Goal: Information Seeking & Learning: Learn about a topic

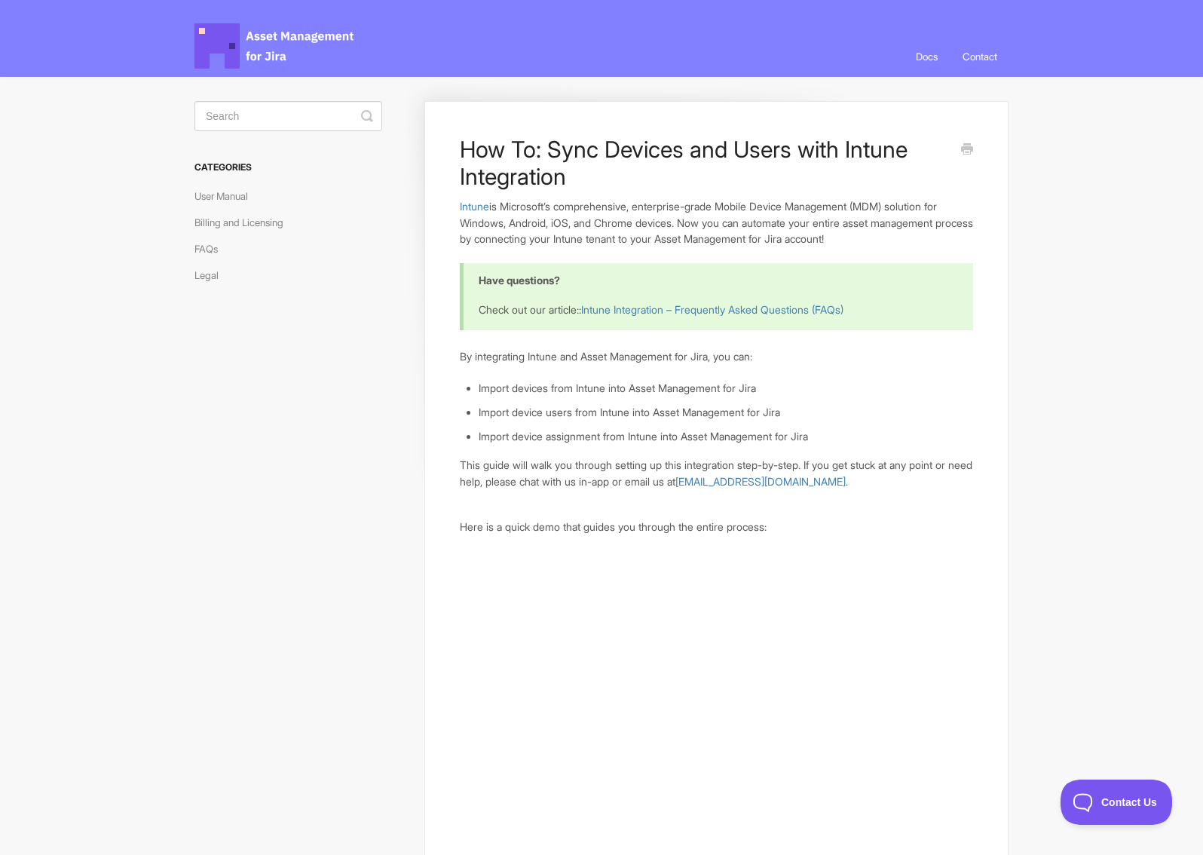
click at [559, 436] on li "Import device assignment from Intune into Asset Management for Jira" at bounding box center [726, 436] width 495 height 17
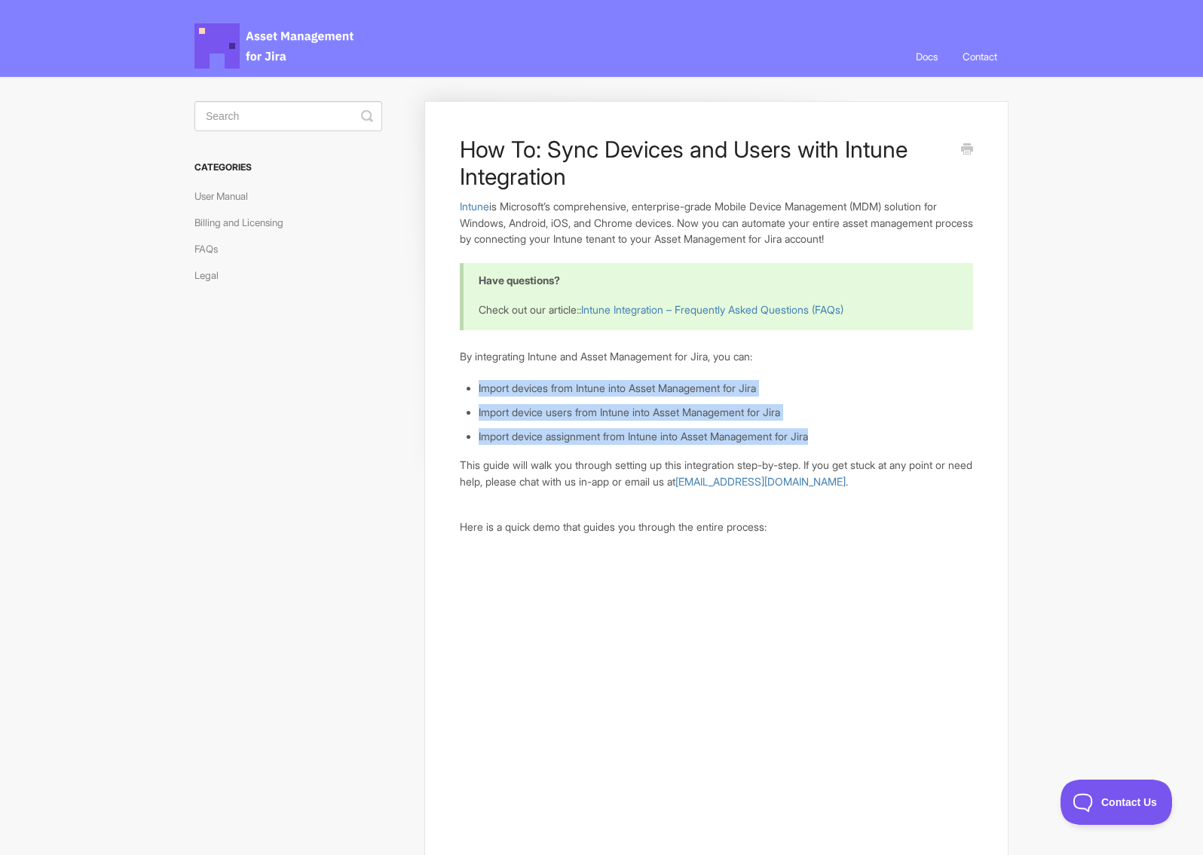
drag, startPoint x: 830, startPoint y: 434, endPoint x: 477, endPoint y: 387, distance: 356.0
copy ul "Import devices from Intune into Asset Management for Jira Import device users f…"
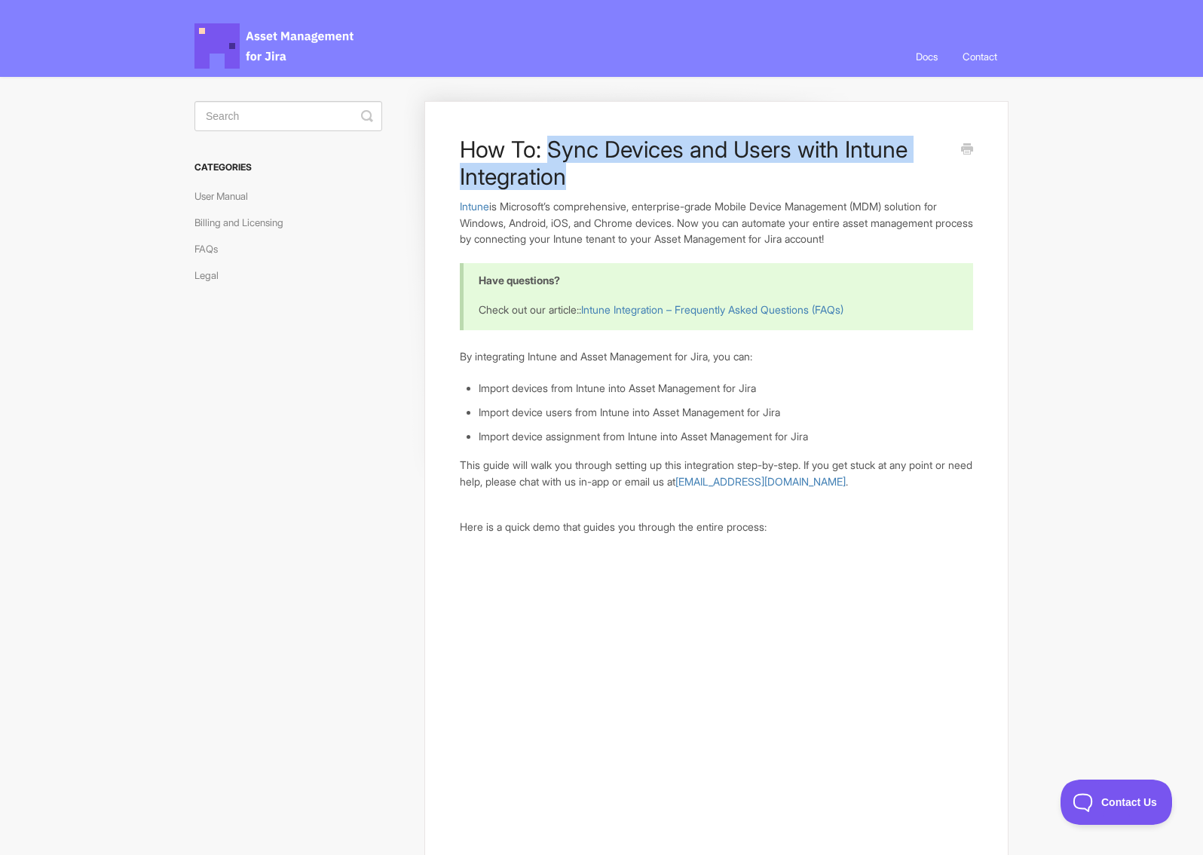
drag, startPoint x: 548, startPoint y: 151, endPoint x: 596, endPoint y: 177, distance: 55.0
click at [596, 177] on h1 "How To: Sync Devices and Users with Intune Integration" at bounding box center [705, 163] width 491 height 54
copy h1 "Sync Devices and Users with Intune Integration"
click at [227, 193] on link "User Manual" at bounding box center [226, 196] width 65 height 24
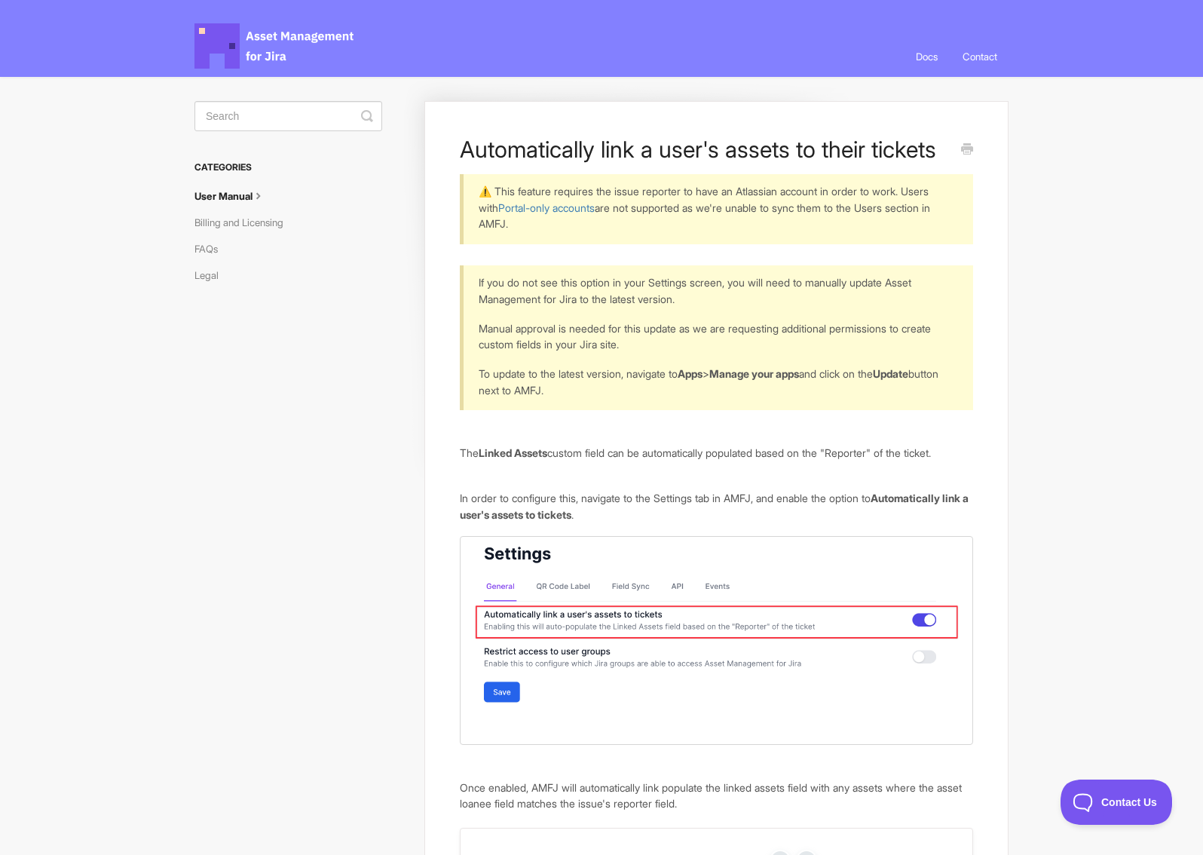
click at [630, 183] on p "⚠️ This feature requires the issue reporter to have an Atlassian account in ord…" at bounding box center [717, 207] width 476 height 49
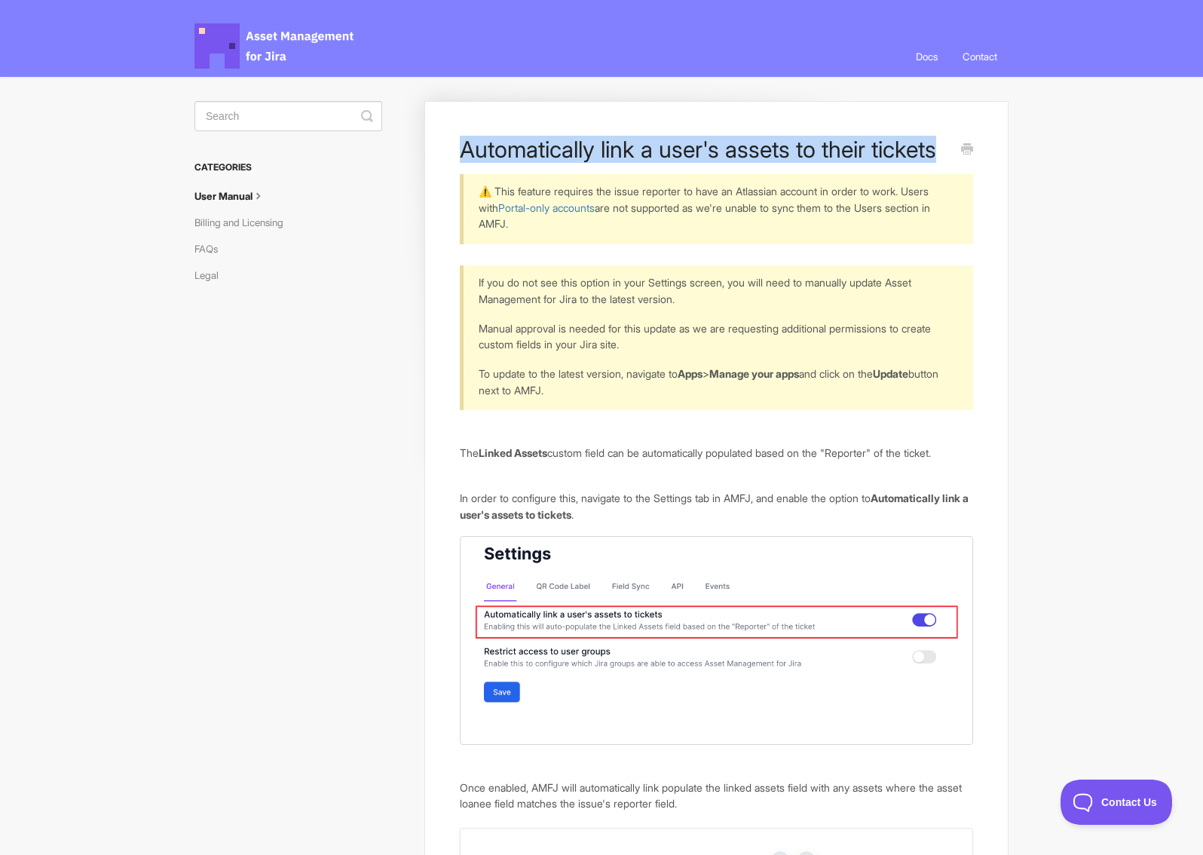
drag, startPoint x: 464, startPoint y: 151, endPoint x: 934, endPoint y: 150, distance: 469.6
click at [934, 150] on h1 "Automatically link a user's assets to their tickets" at bounding box center [705, 149] width 491 height 27
copy h1 "Automatically link a user's assets to their tickets"
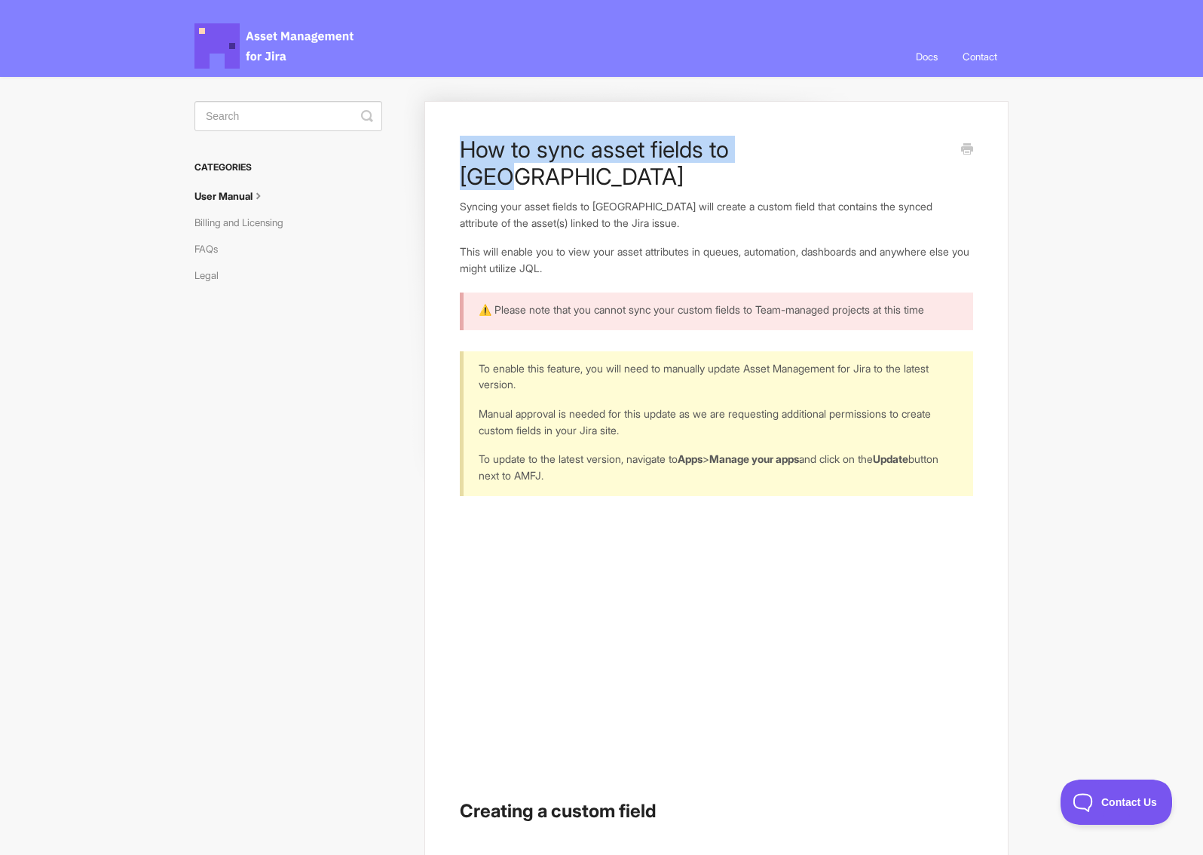
drag, startPoint x: 773, startPoint y: 151, endPoint x: 458, endPoint y: 162, distance: 316.1
copy h1 "How to sync asset fields to Jira"
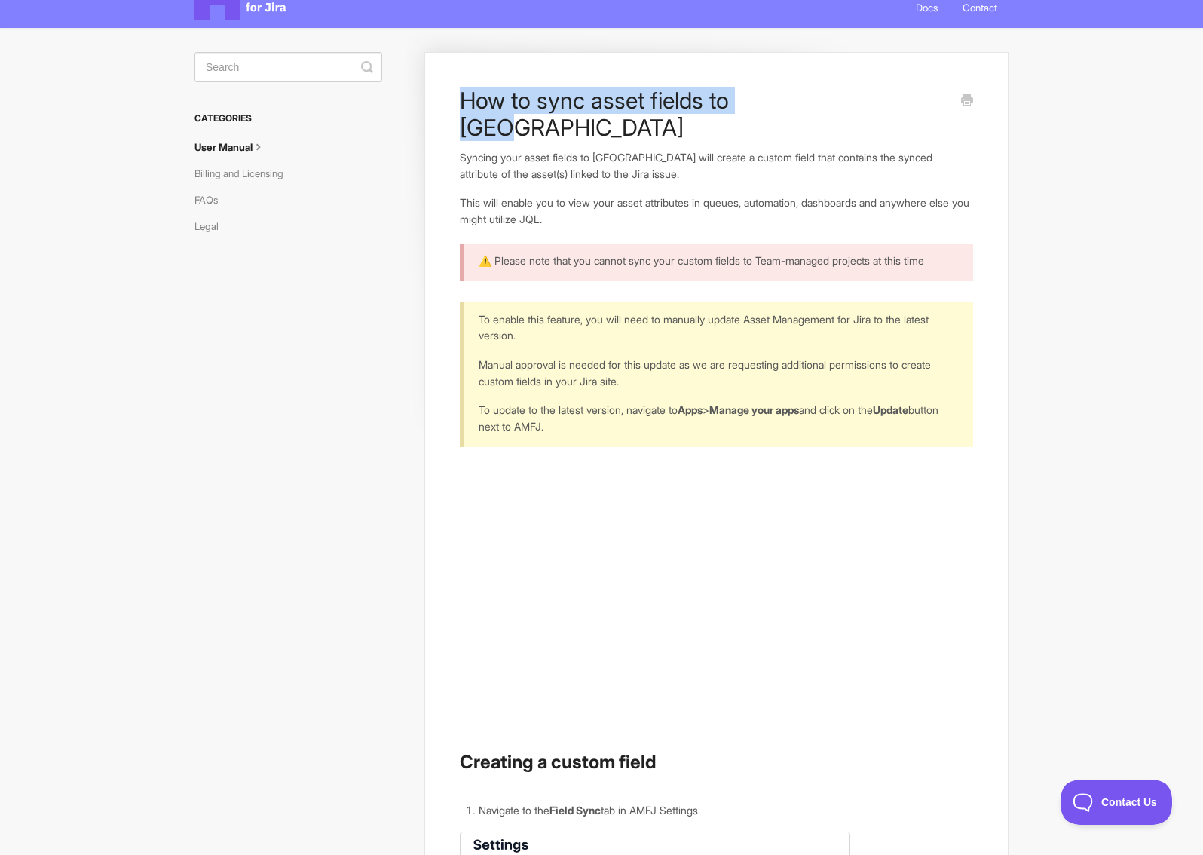
scroll to position [75, 0]
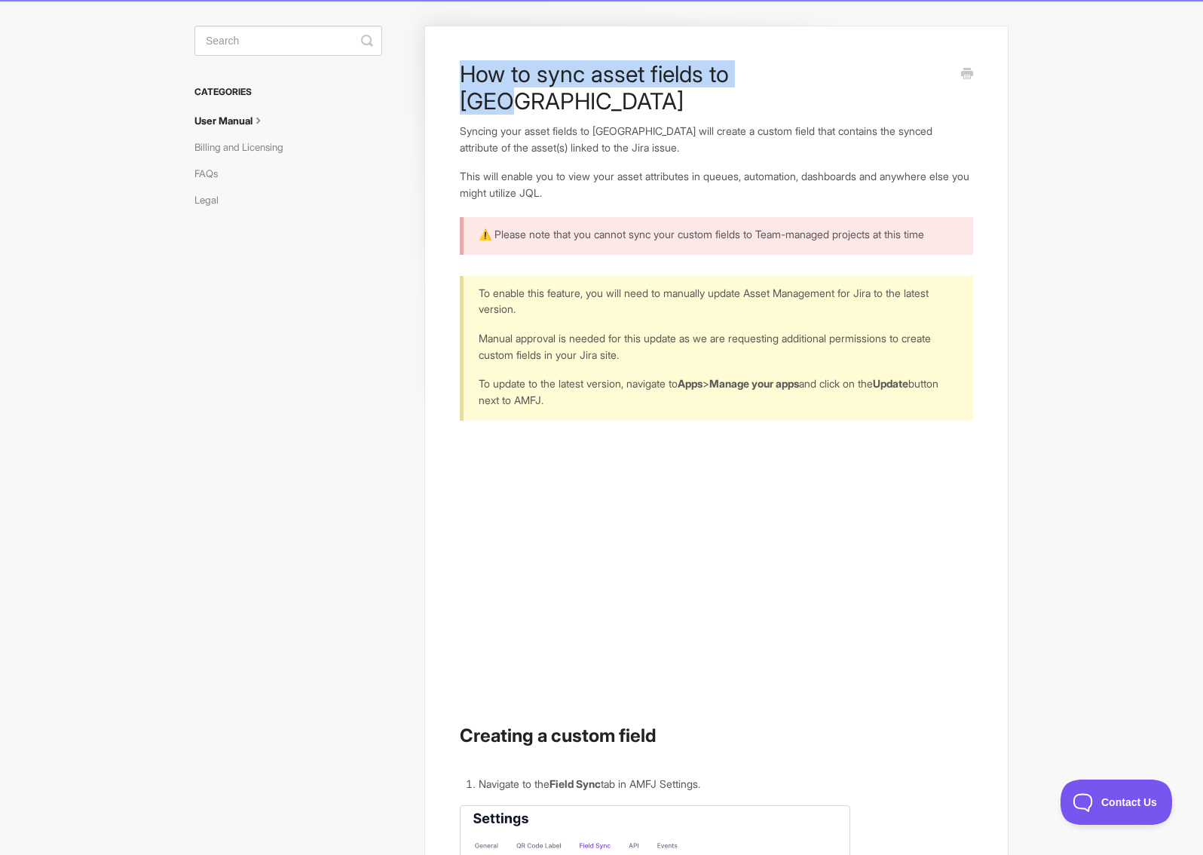
copy h1 "How to sync asset fields to Jira"
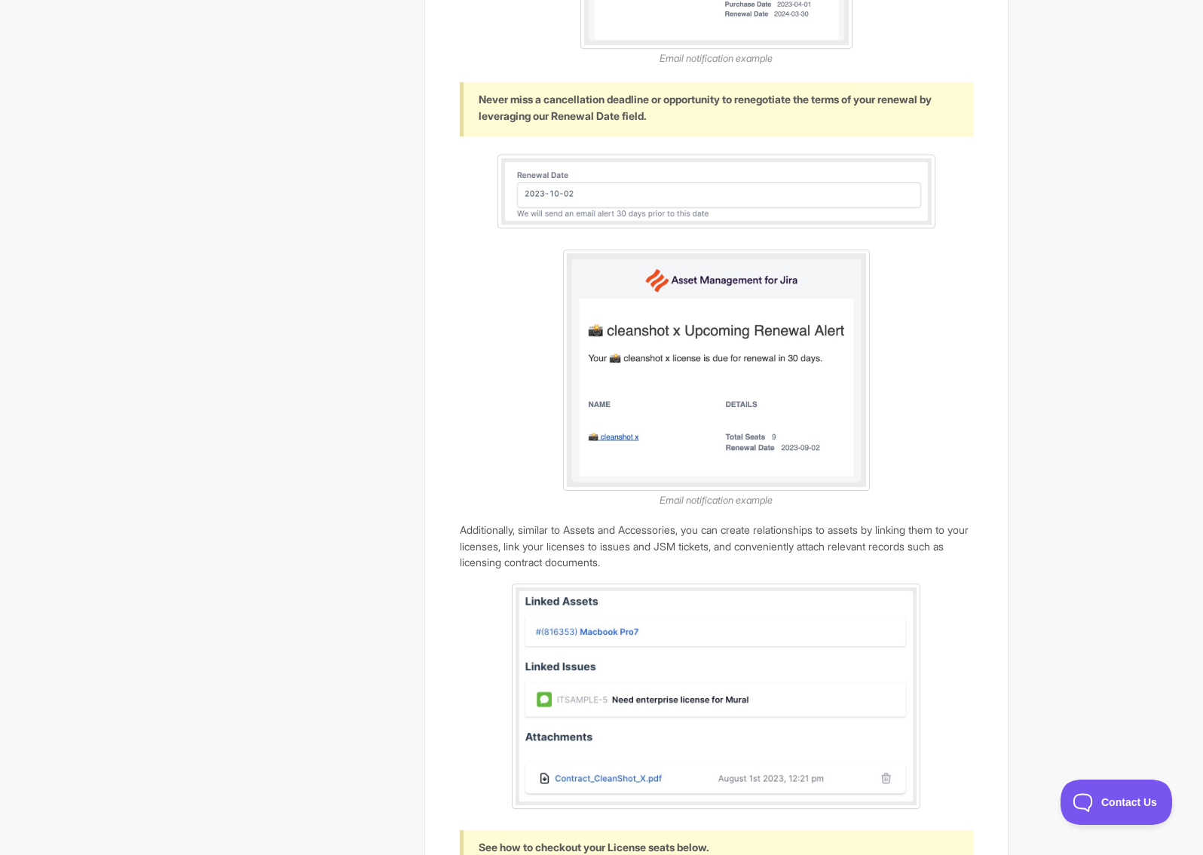
scroll to position [1357, 0]
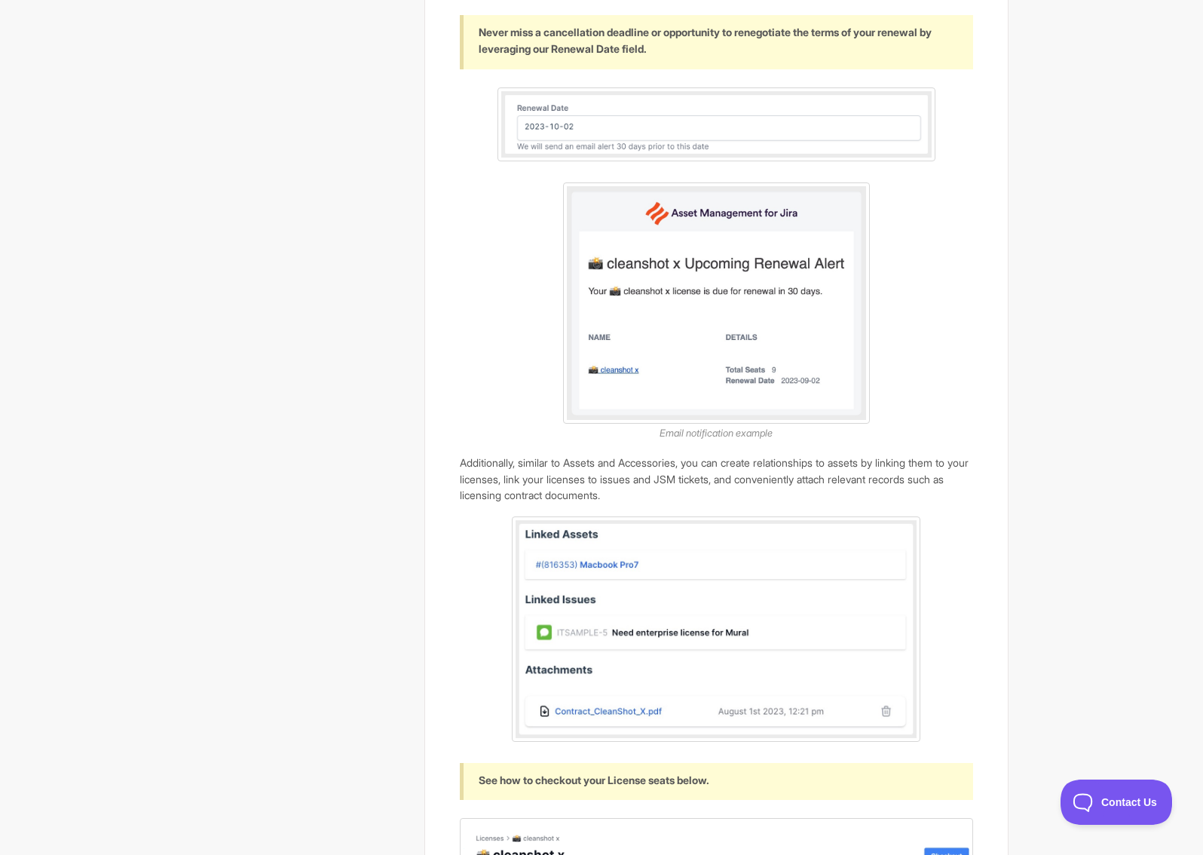
click at [663, 504] on p "Additionally, similar to Assets and Accessories, you can create relationships t…" at bounding box center [716, 479] width 513 height 49
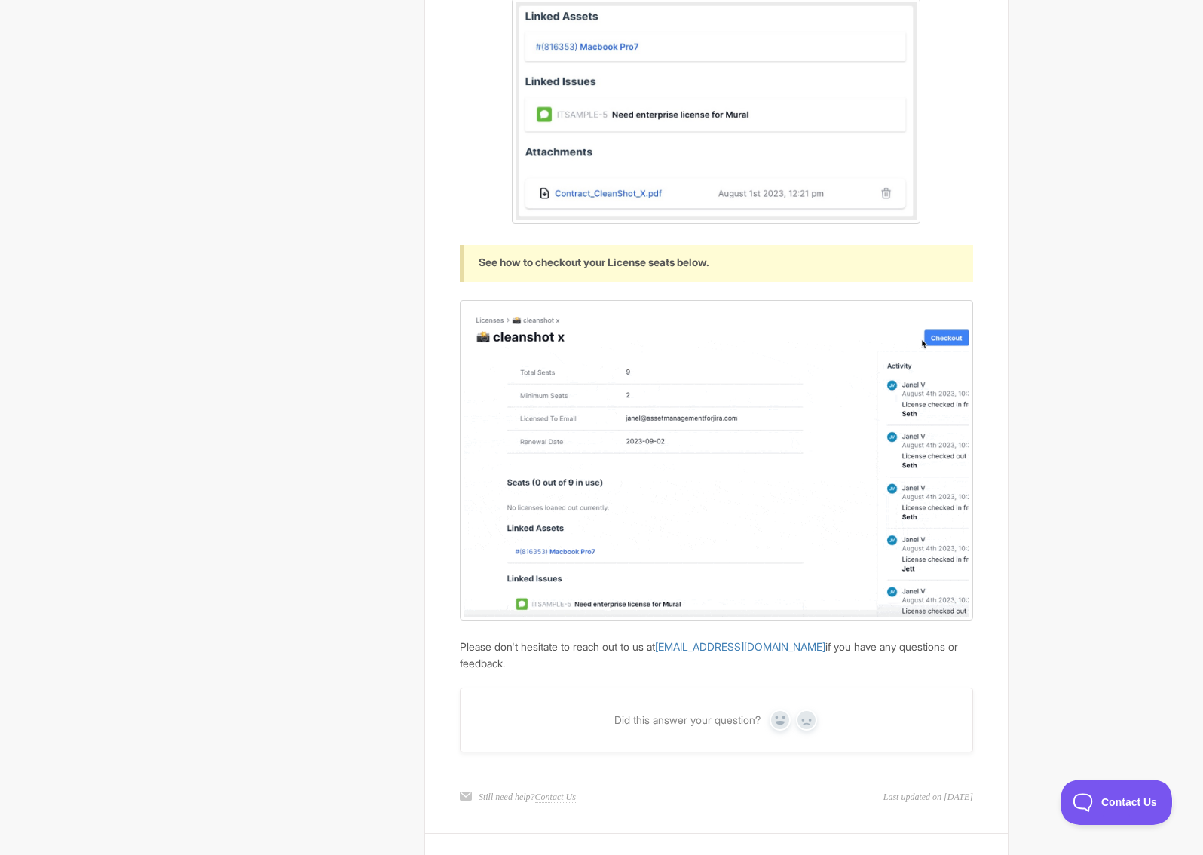
scroll to position [2029, 0]
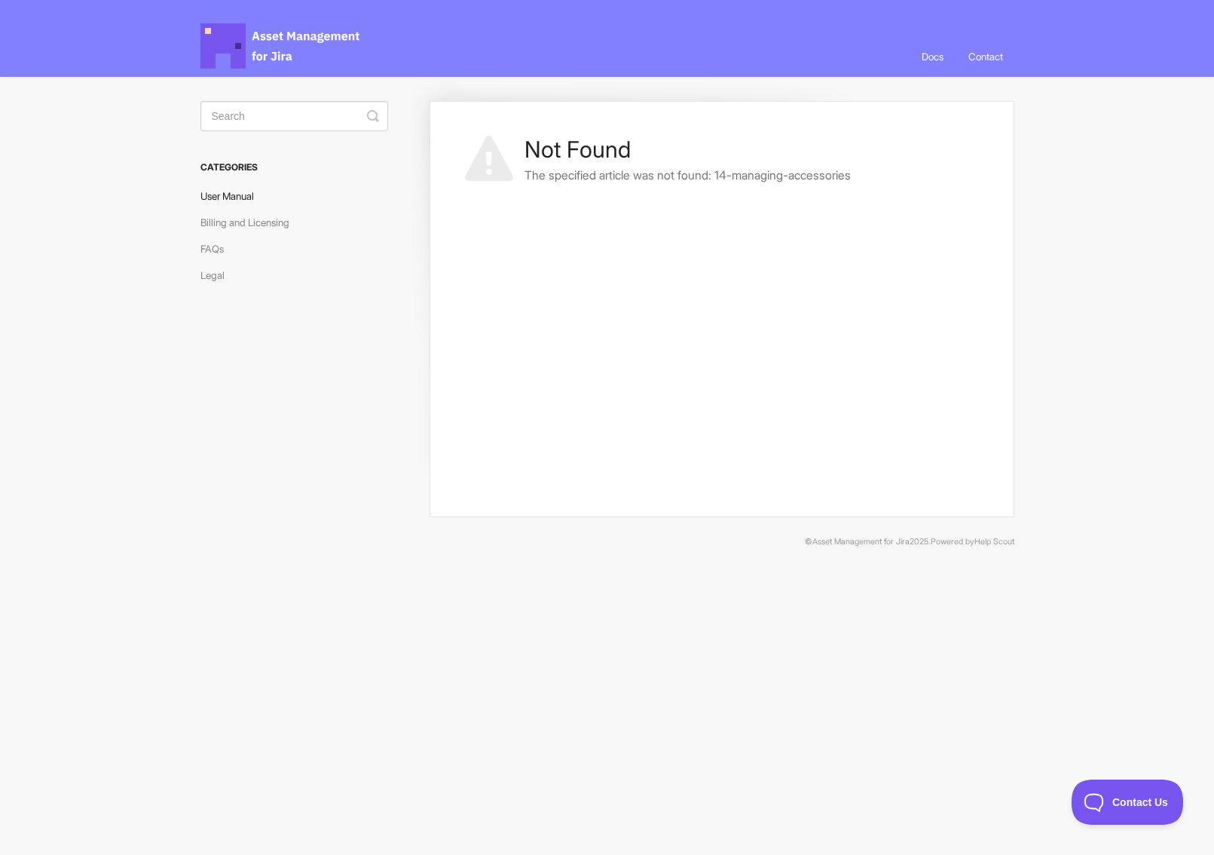
click at [246, 198] on link "User Manual" at bounding box center [233, 196] width 65 height 24
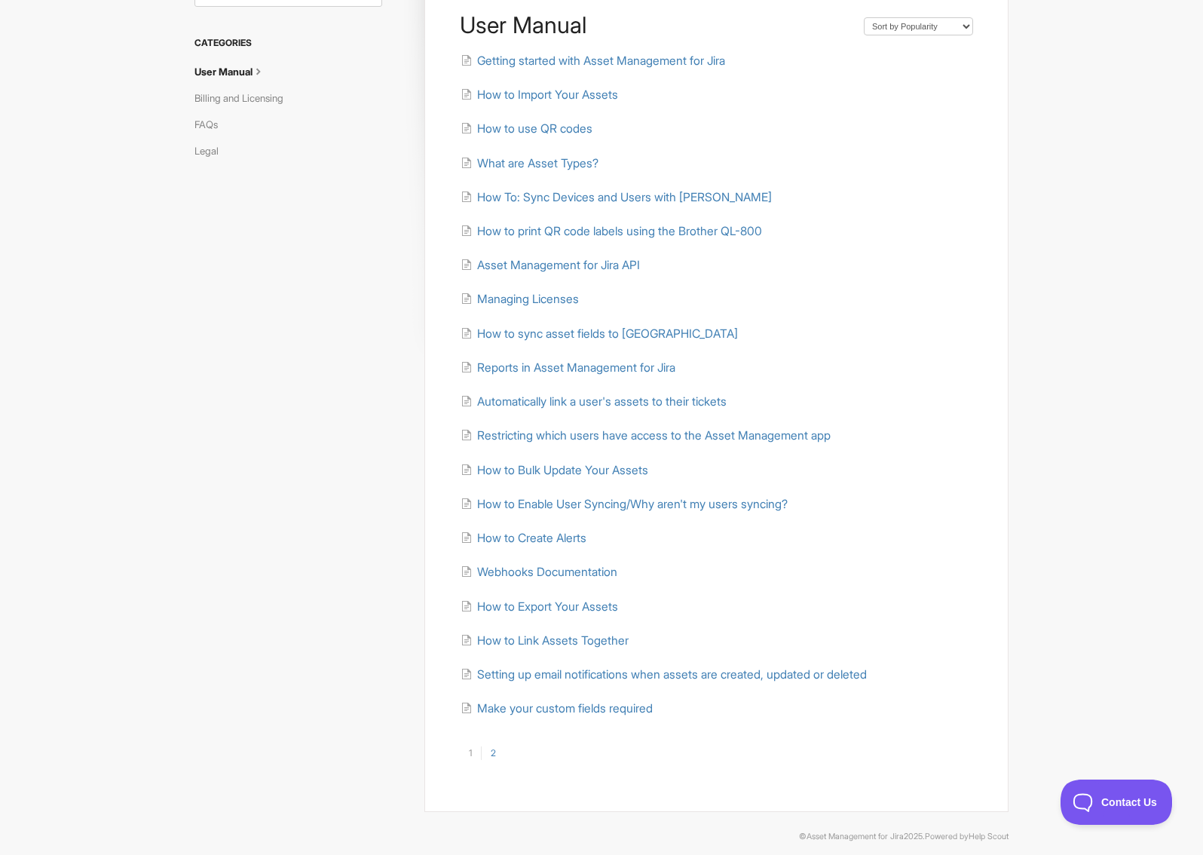
scroll to position [137, 0]
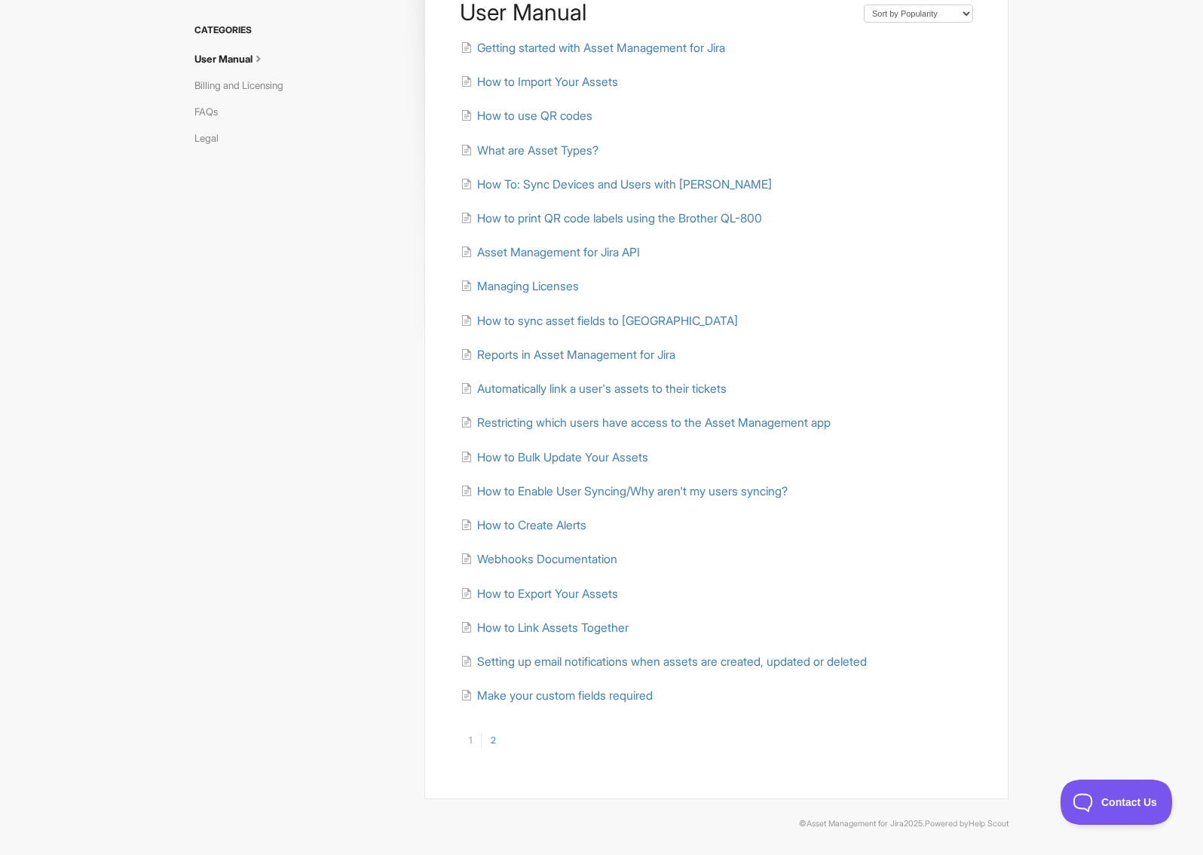
click at [494, 741] on link "2" at bounding box center [493, 740] width 24 height 14
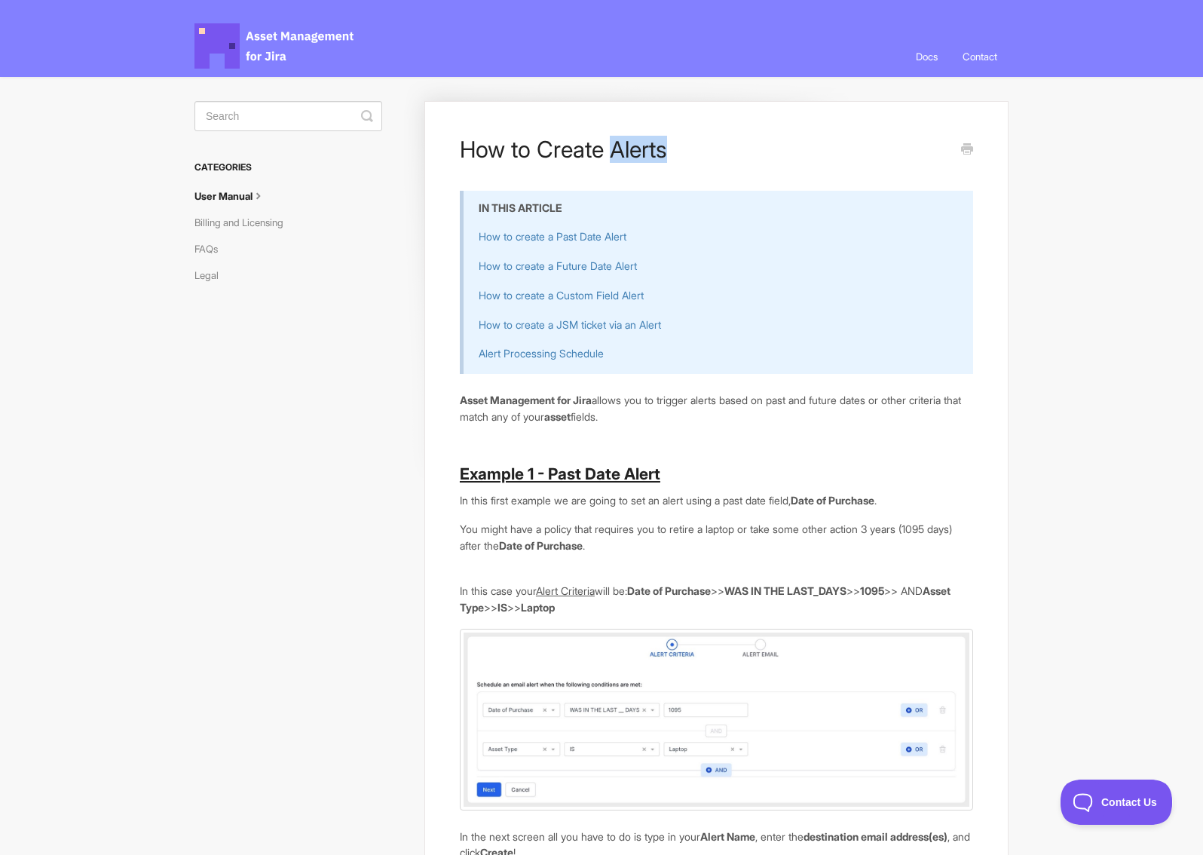
drag, startPoint x: 669, startPoint y: 148, endPoint x: 608, endPoint y: 150, distance: 61.1
click at [608, 150] on h1 "How to Create Alerts" at bounding box center [705, 149] width 491 height 27
copy h1 "Alerts"
click at [532, 326] on link "How to create a JSM ticket via an Alert" at bounding box center [570, 324] width 182 height 13
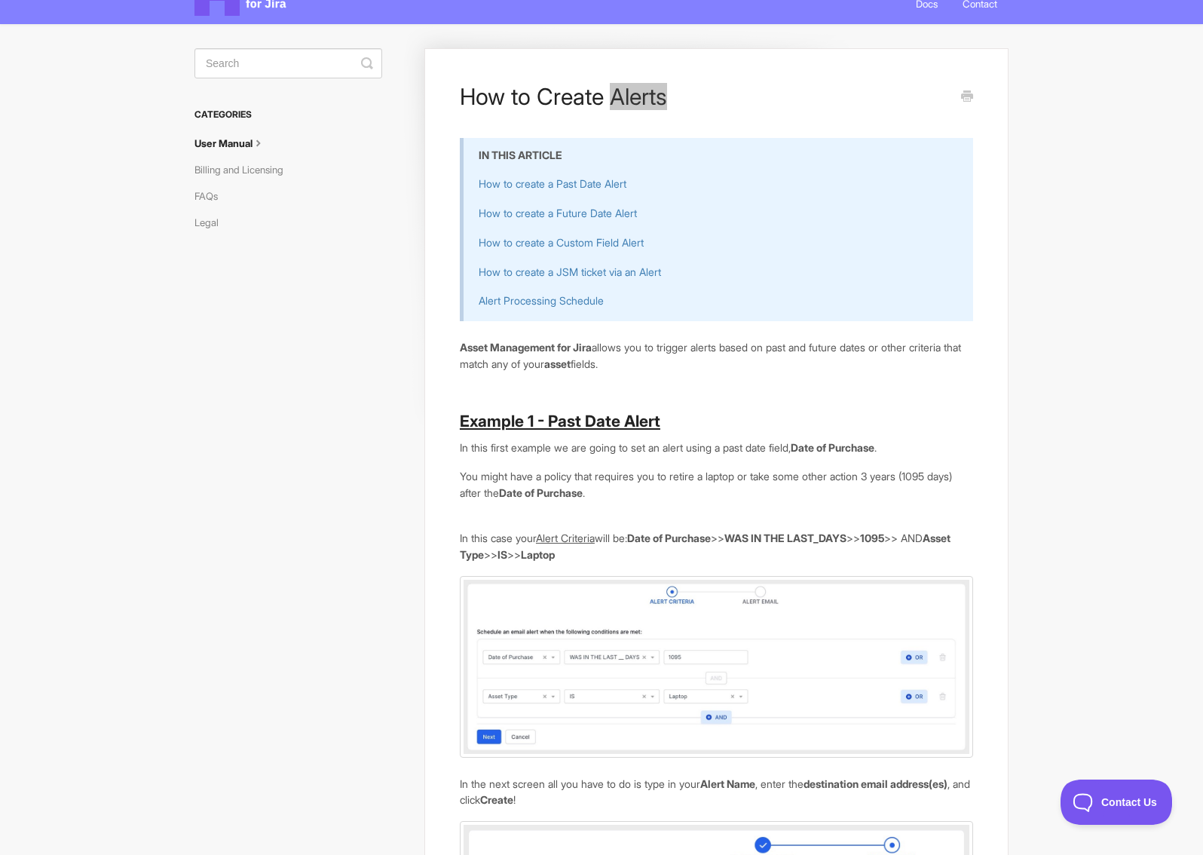
scroll to position [75, 0]
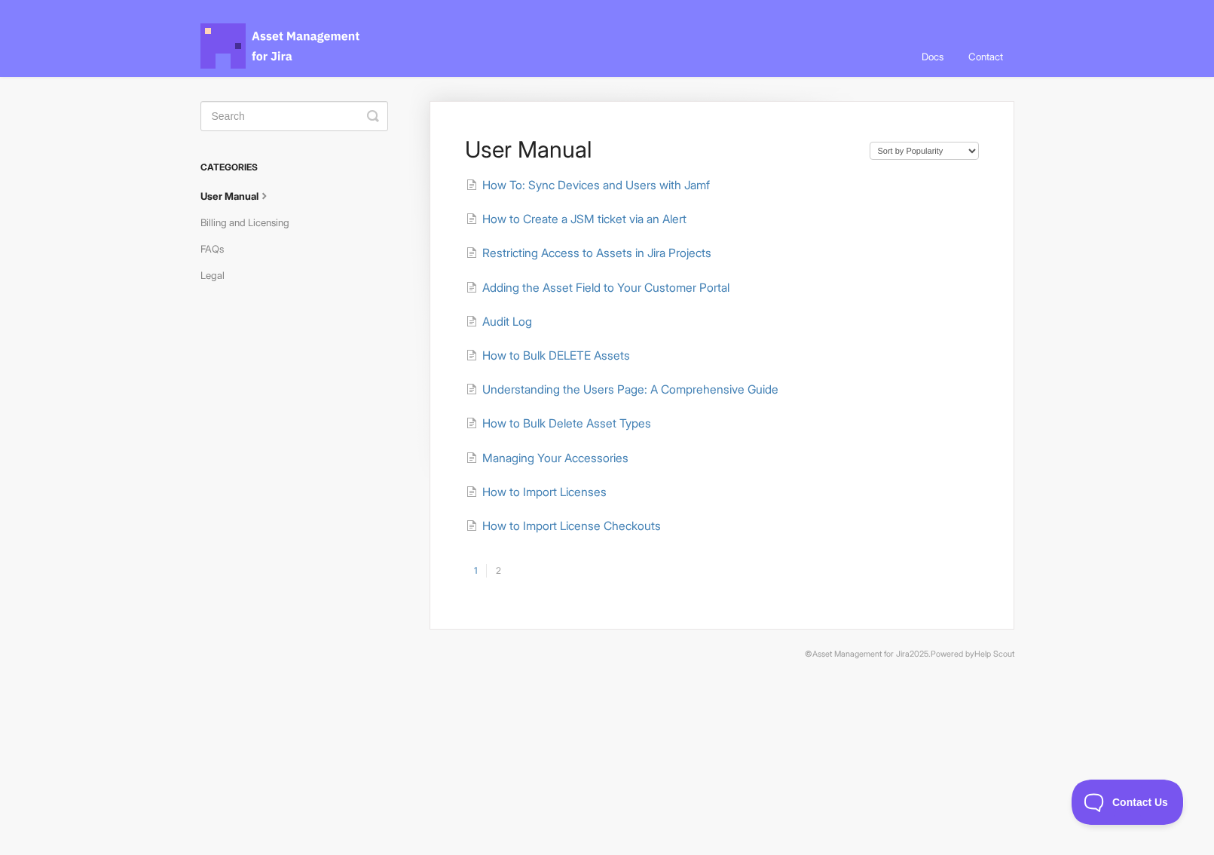
click at [479, 570] on link "1" at bounding box center [475, 571] width 21 height 14
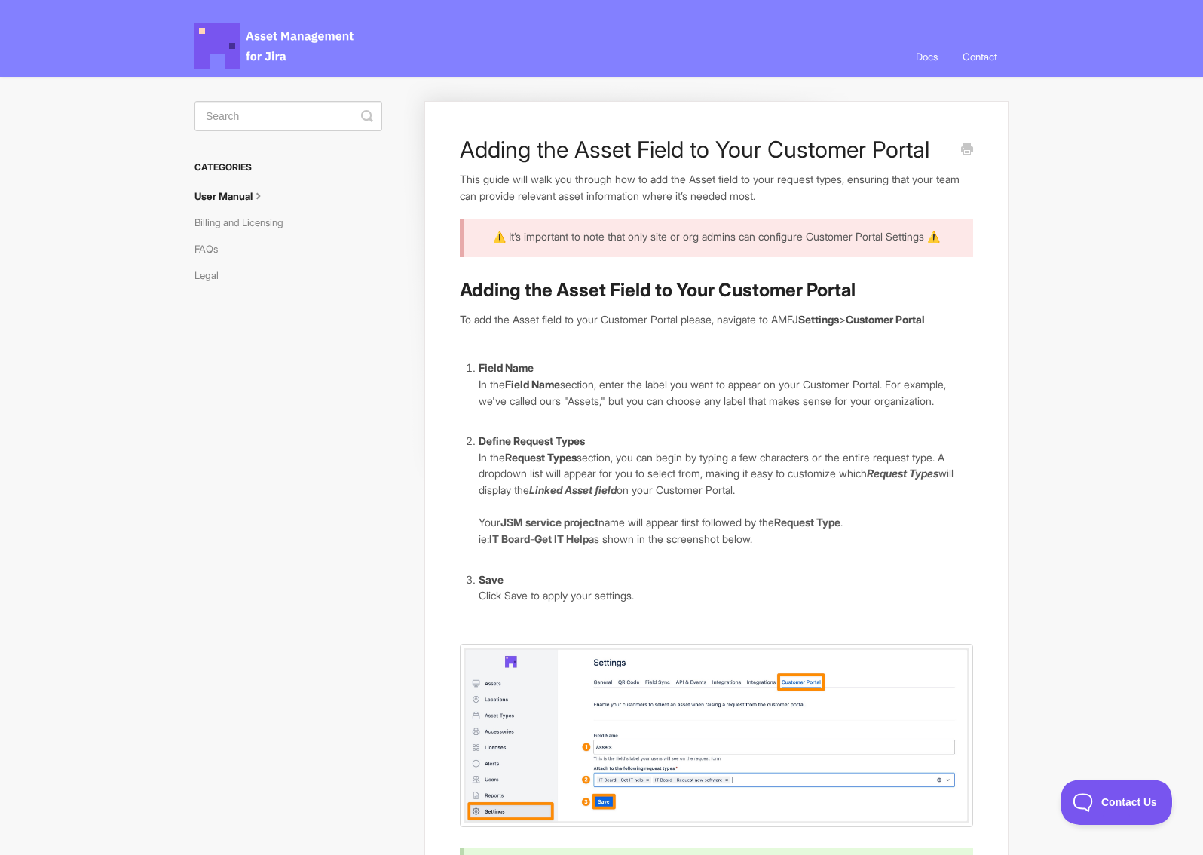
click at [838, 164] on article "Adding the Asset Field to Your Customer Portal This guide will walk you through…" at bounding box center [716, 740] width 513 height 1208
drag, startPoint x: 922, startPoint y: 147, endPoint x: 528, endPoint y: 146, distance: 394.3
click at [528, 146] on h1 "Adding the Asset Field to Your Customer Portal" at bounding box center [705, 149] width 491 height 27
drag, startPoint x: 528, startPoint y: 146, endPoint x: 711, endPoint y: 155, distance: 183.4
click at [681, 155] on h1 "Adding the Asset Field to Your Customer Portal" at bounding box center [705, 149] width 491 height 27
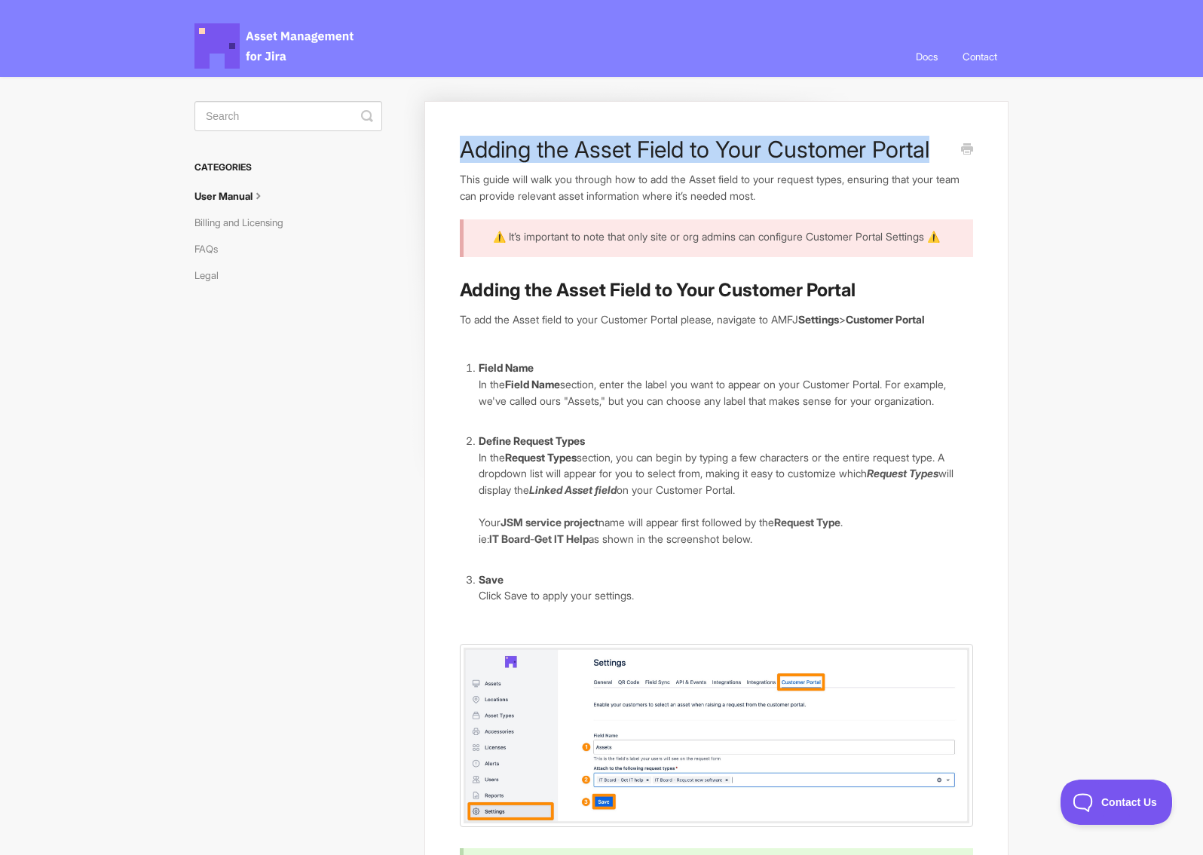
drag, startPoint x: 931, startPoint y: 149, endPoint x: 445, endPoint y: 153, distance: 486.2
click at [445, 153] on div "Adding the Asset Field to Your Customer Portal This guide will walk you through…" at bounding box center [716, 809] width 584 height 1416
copy h1 "Adding the Asset Field to Your Customer Portal"
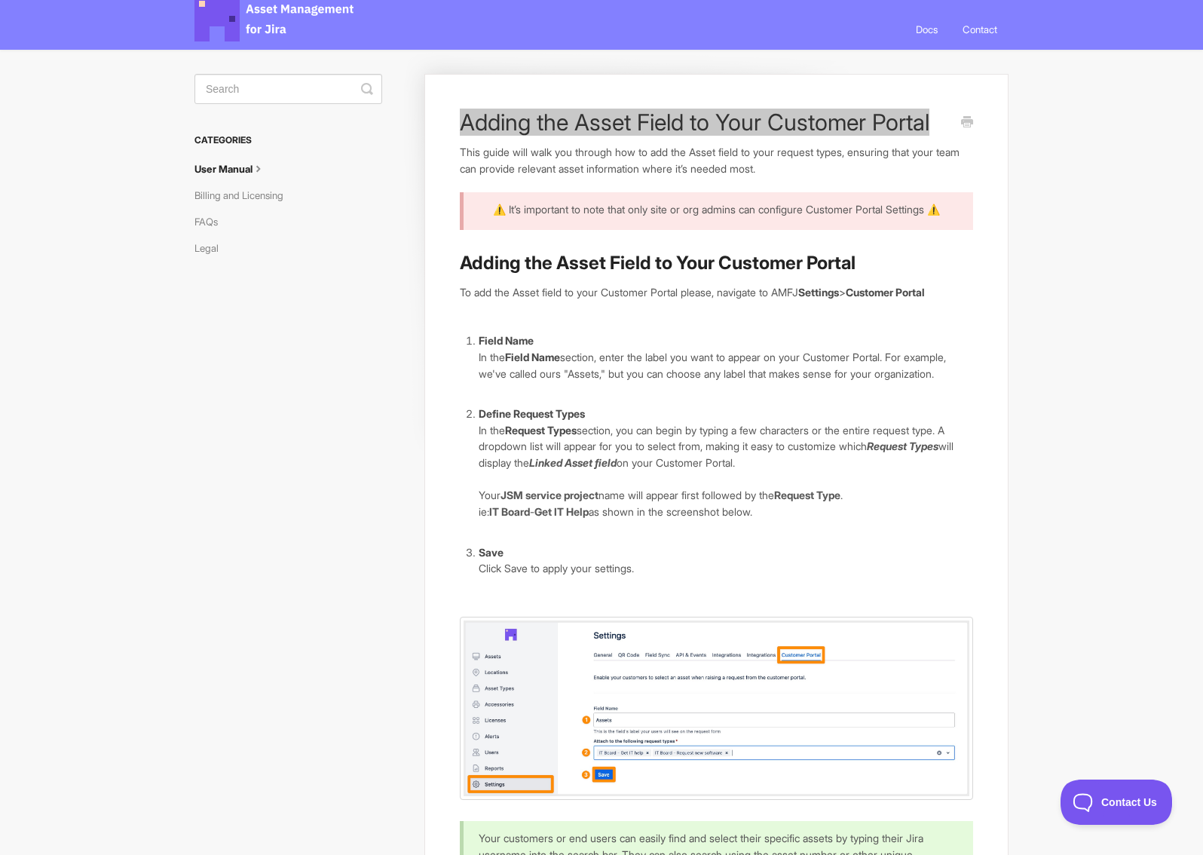
scroll to position [75, 0]
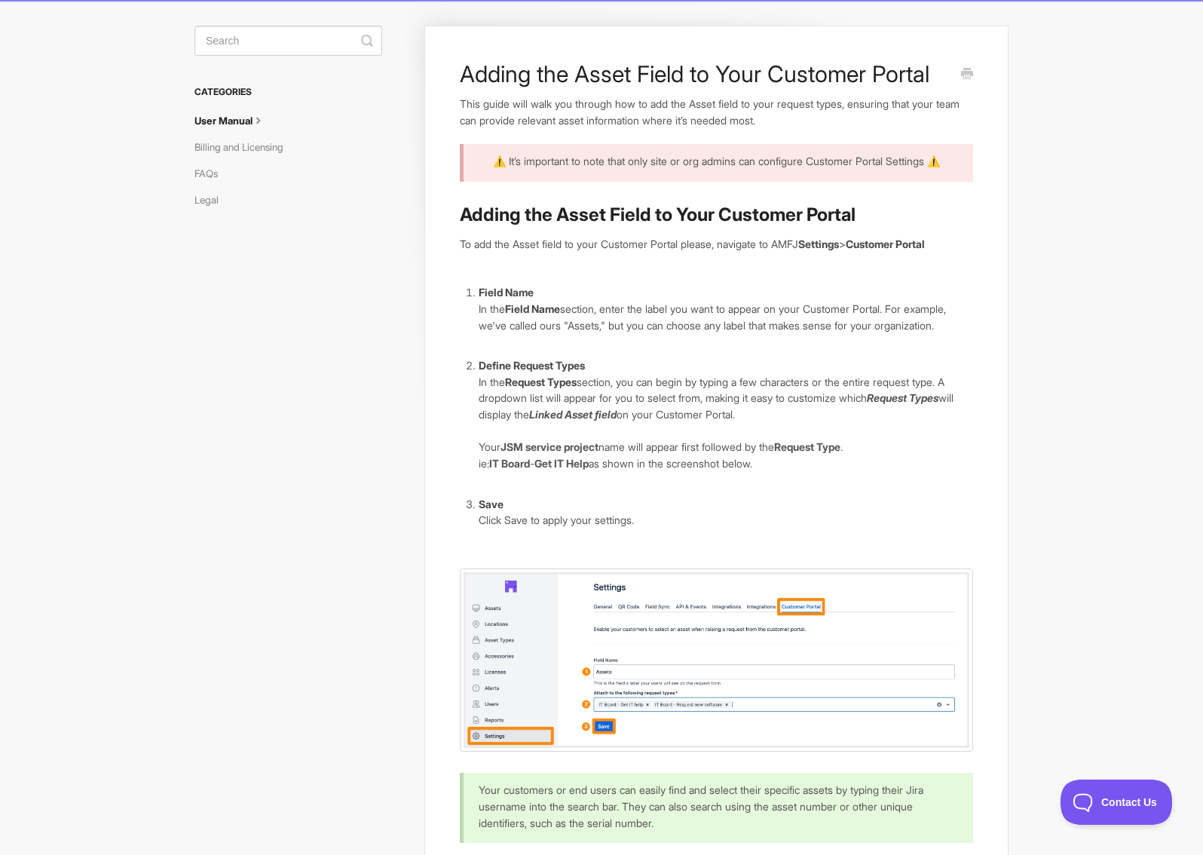
click at [151, 201] on body "Asset Management for Jira Docs Toggle Navigation Docs Contact Contact Adding th…" at bounding box center [601, 711] width 1203 height 1573
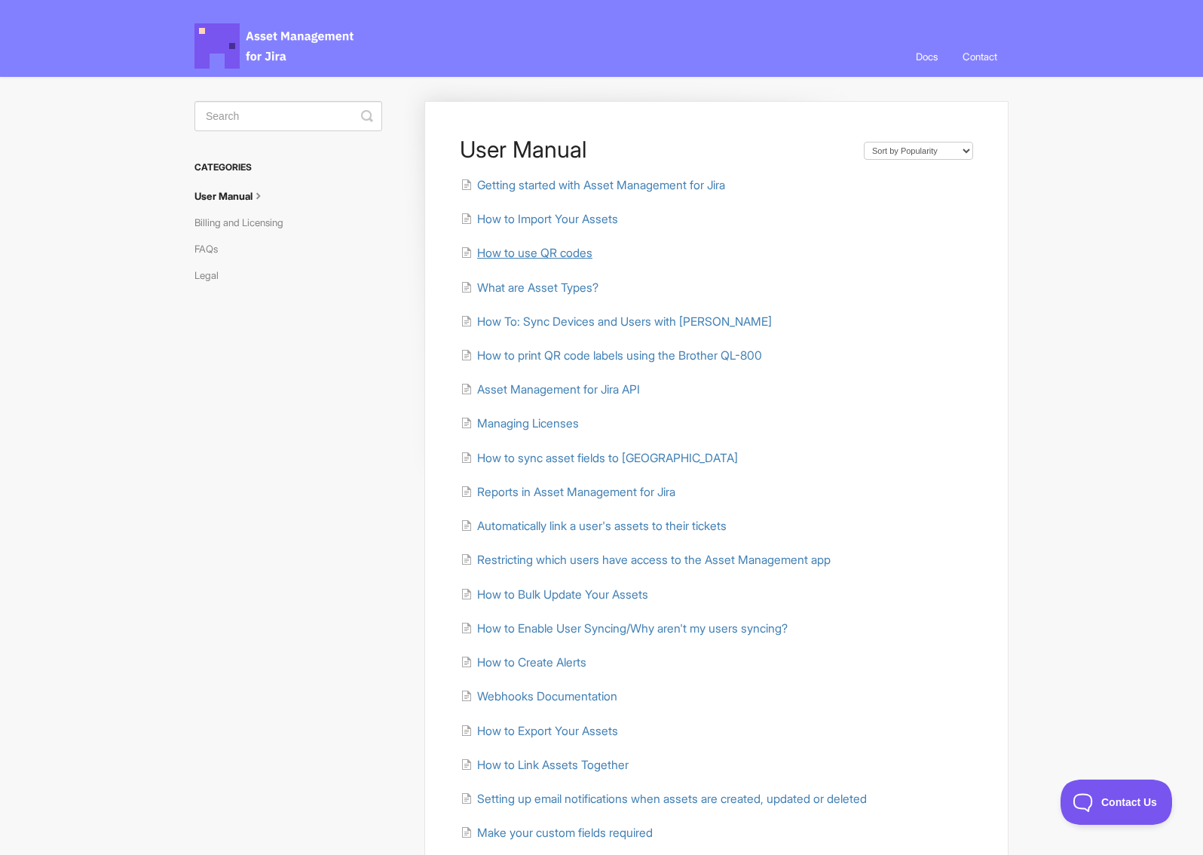
click at [538, 252] on span "How to use QR codes" at bounding box center [534, 253] width 115 height 14
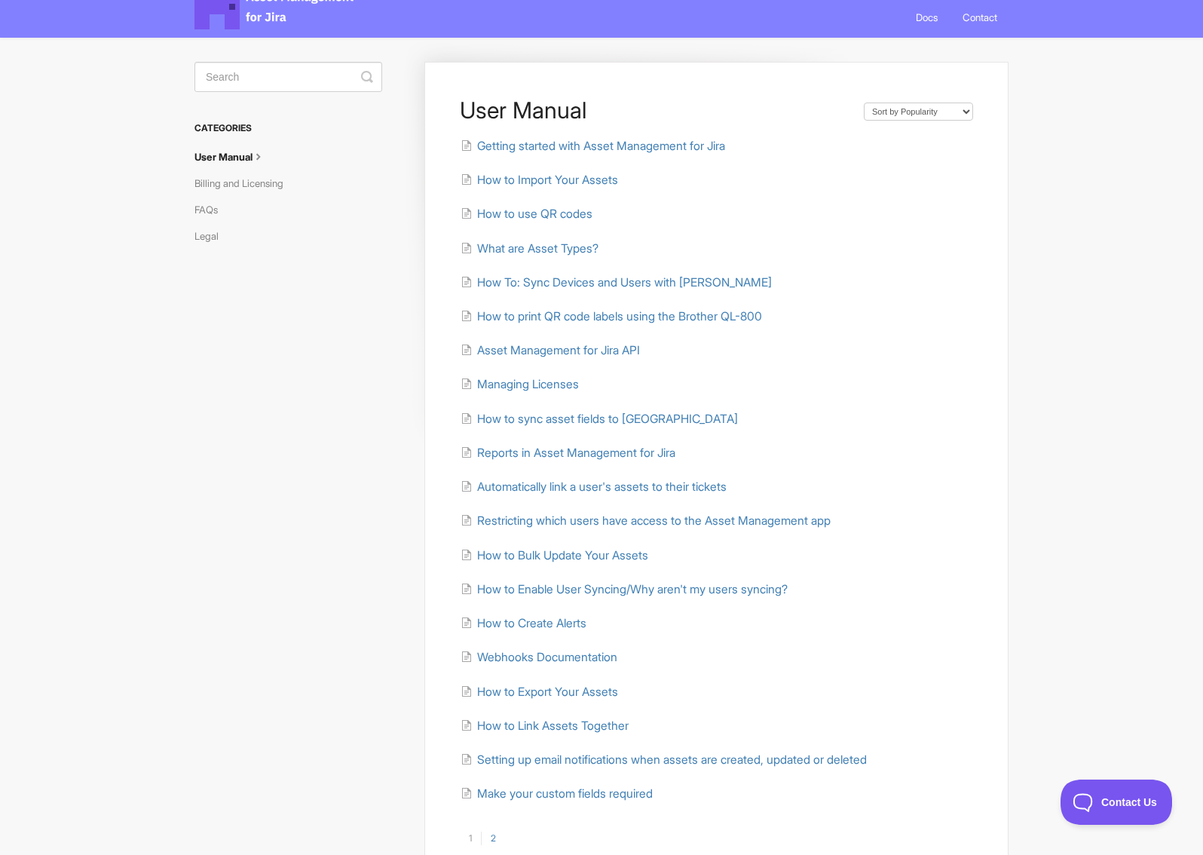
scroll to position [75, 0]
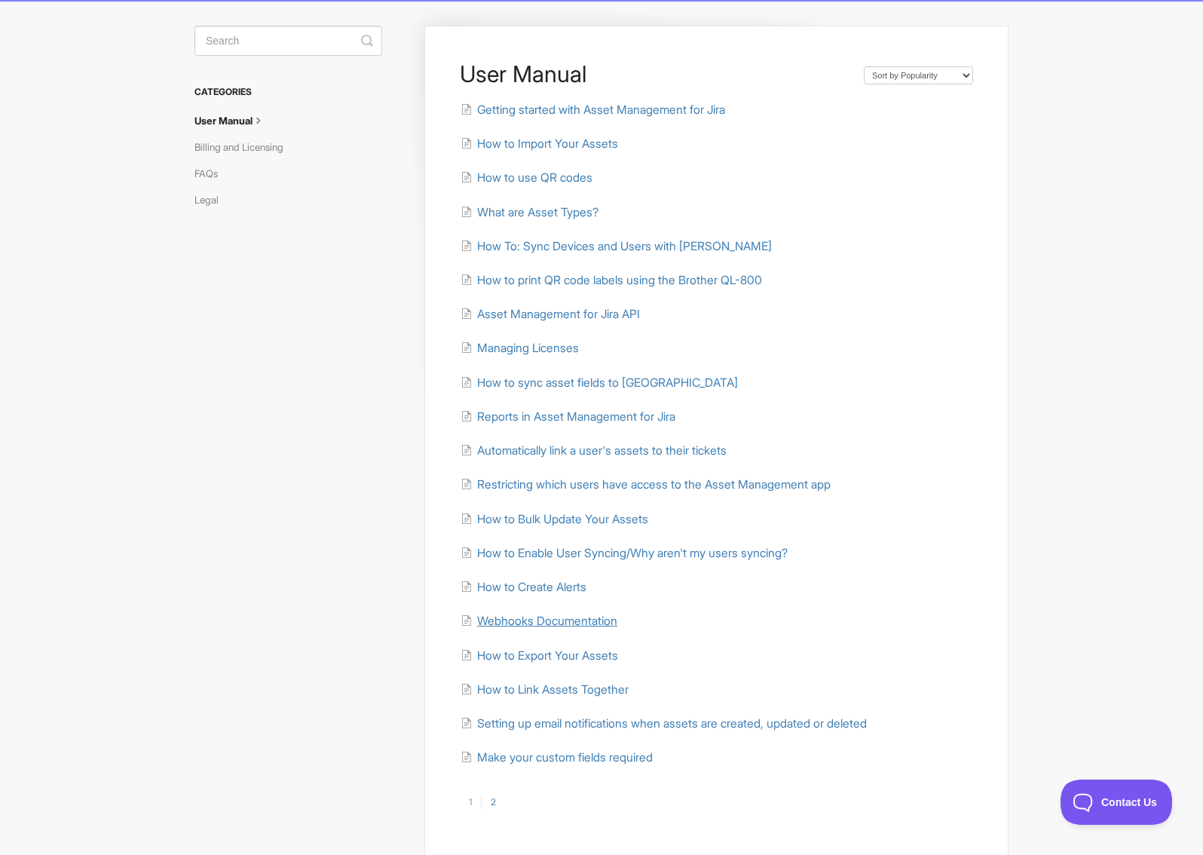
click at [542, 617] on span "Webhooks Documentation" at bounding box center [547, 621] width 140 height 14
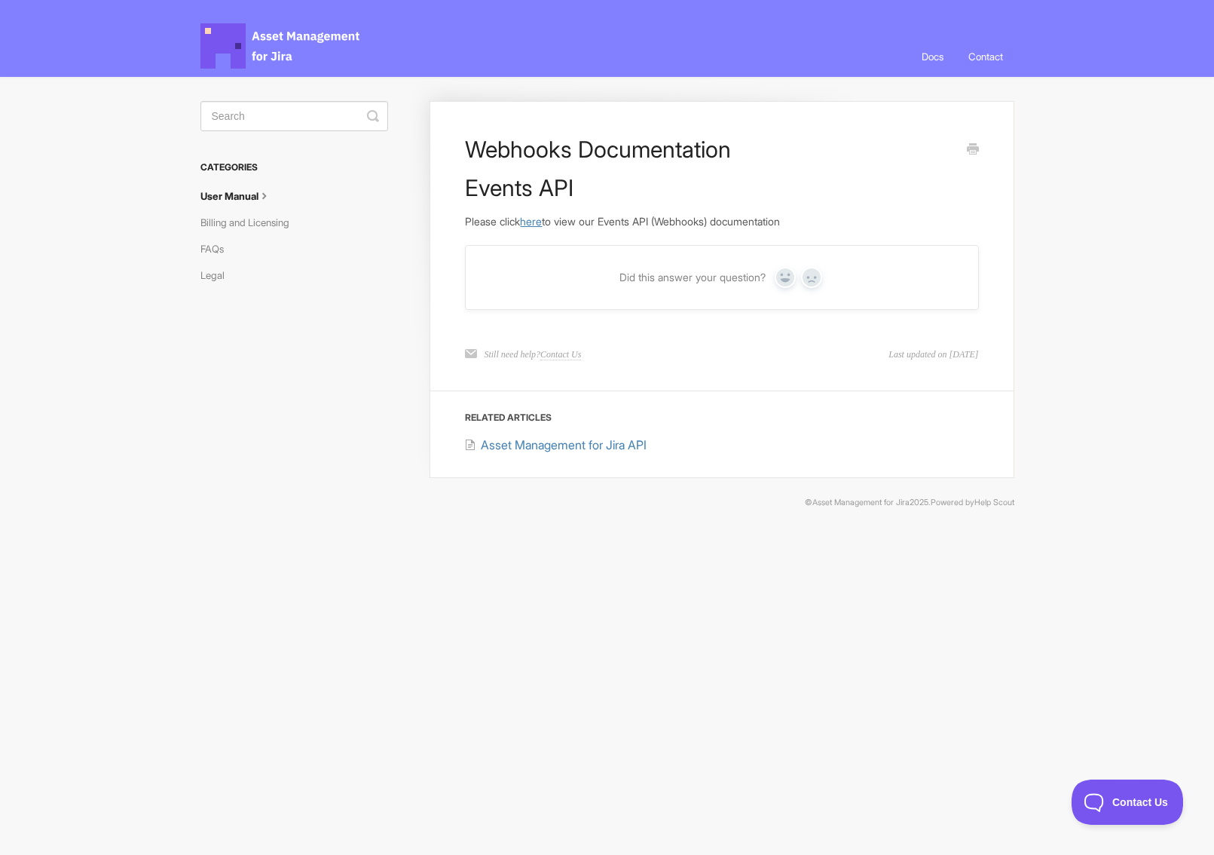
click at [540, 225] on link "here" at bounding box center [531, 221] width 22 height 13
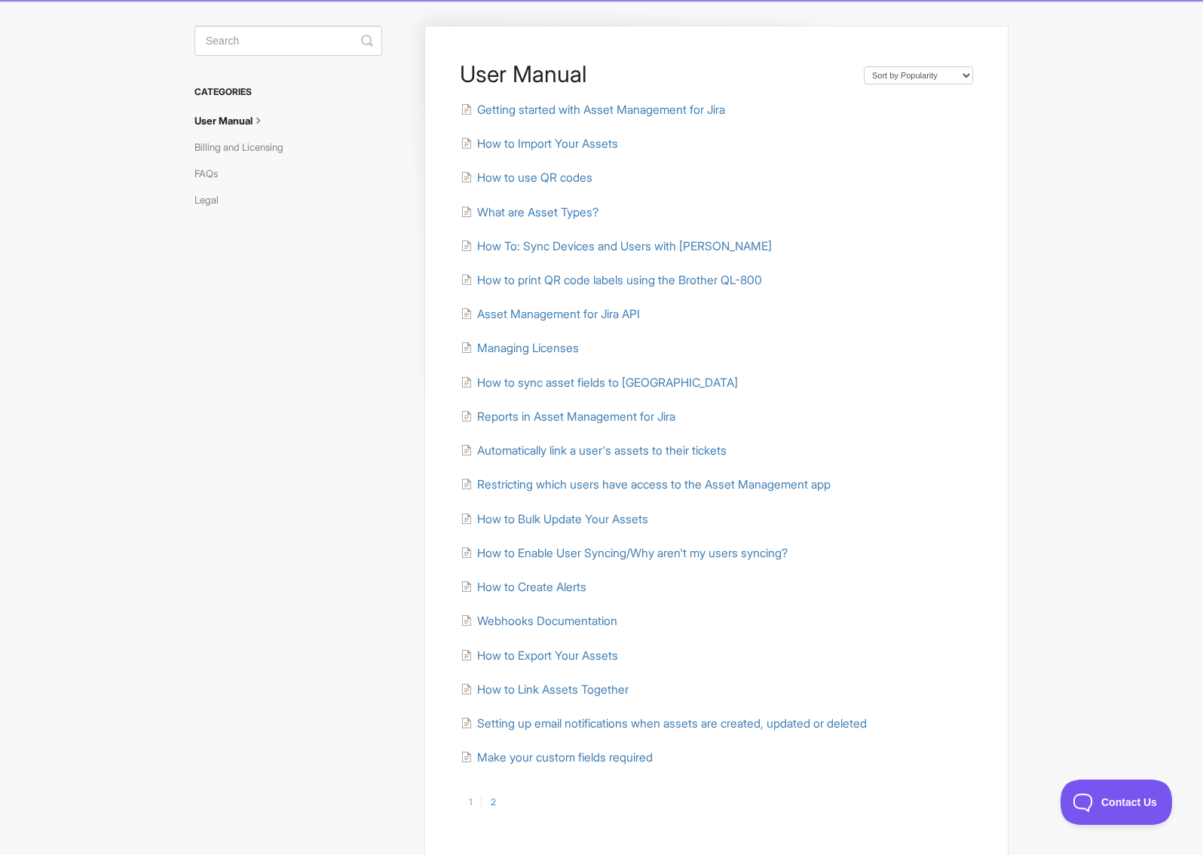
scroll to position [137, 0]
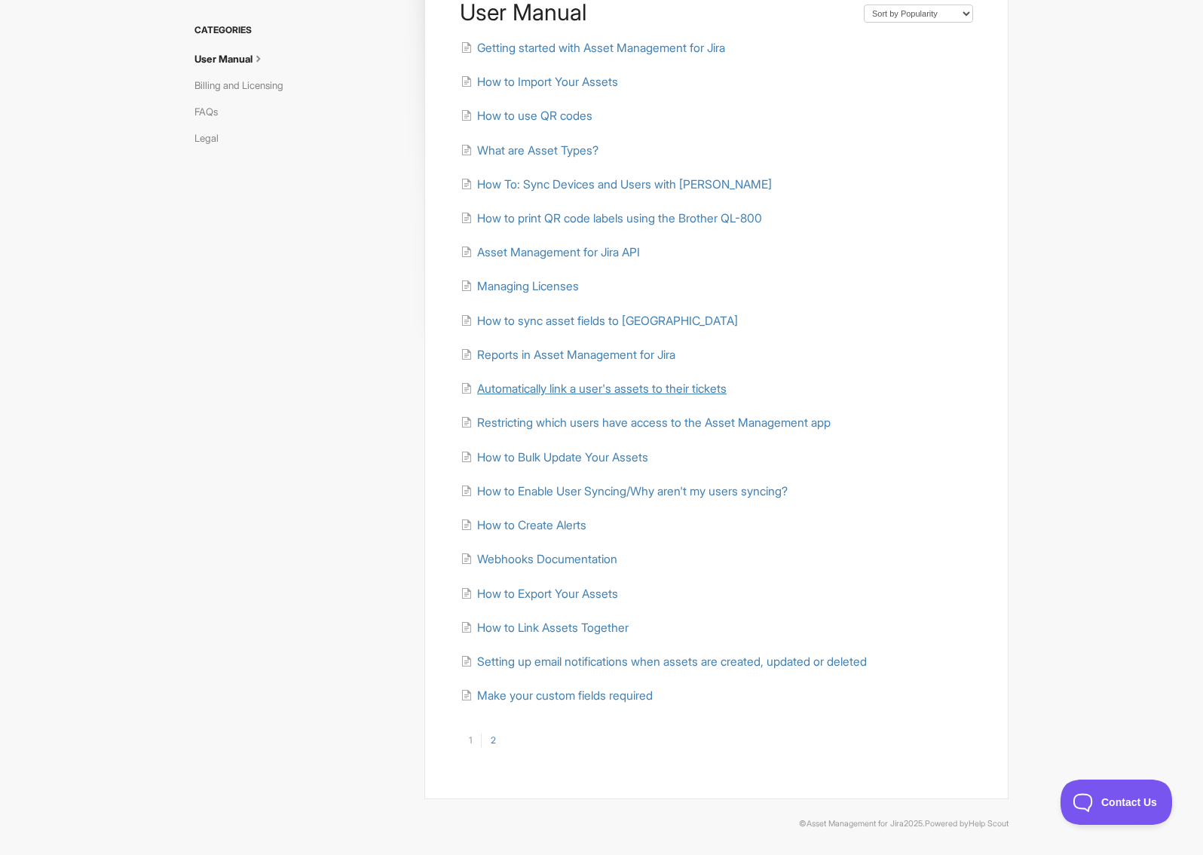
click at [559, 388] on span "Automatically link a user's assets to their tickets" at bounding box center [602, 388] width 250 height 14
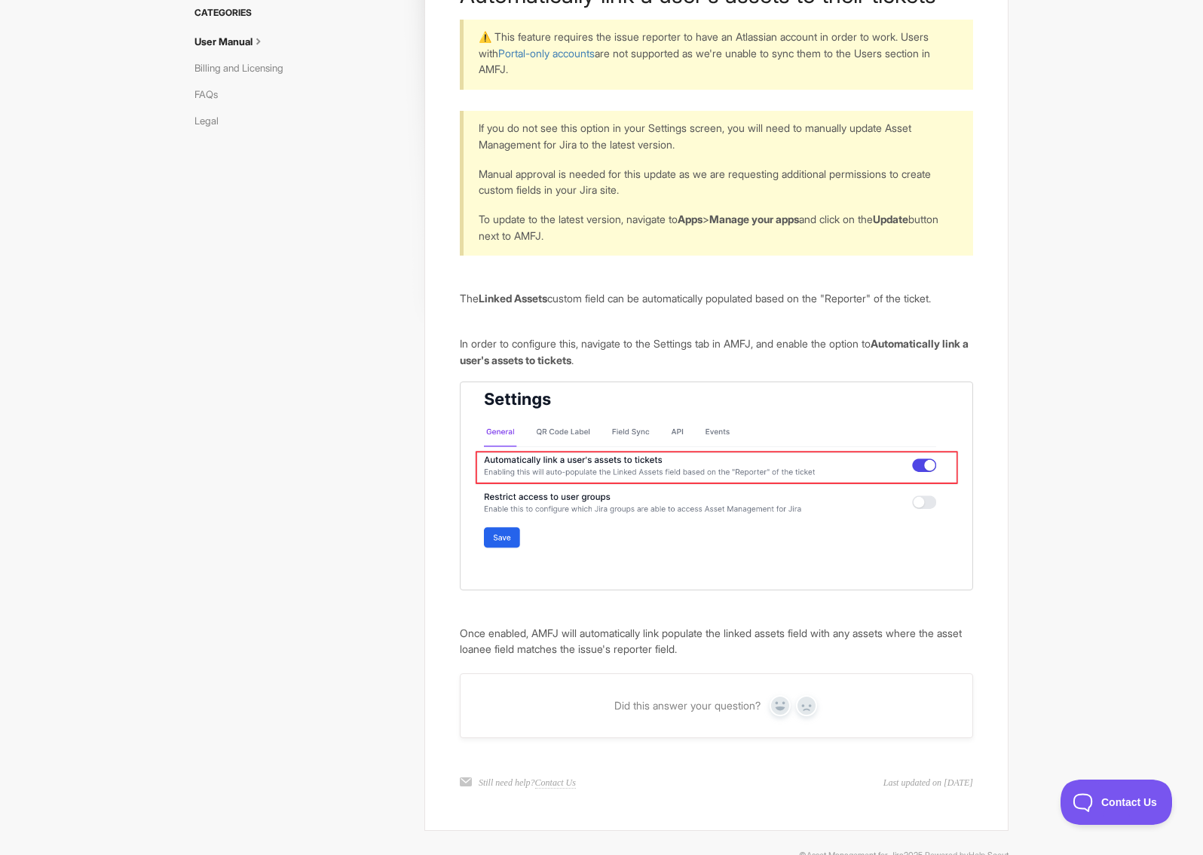
scroll to position [186, 0]
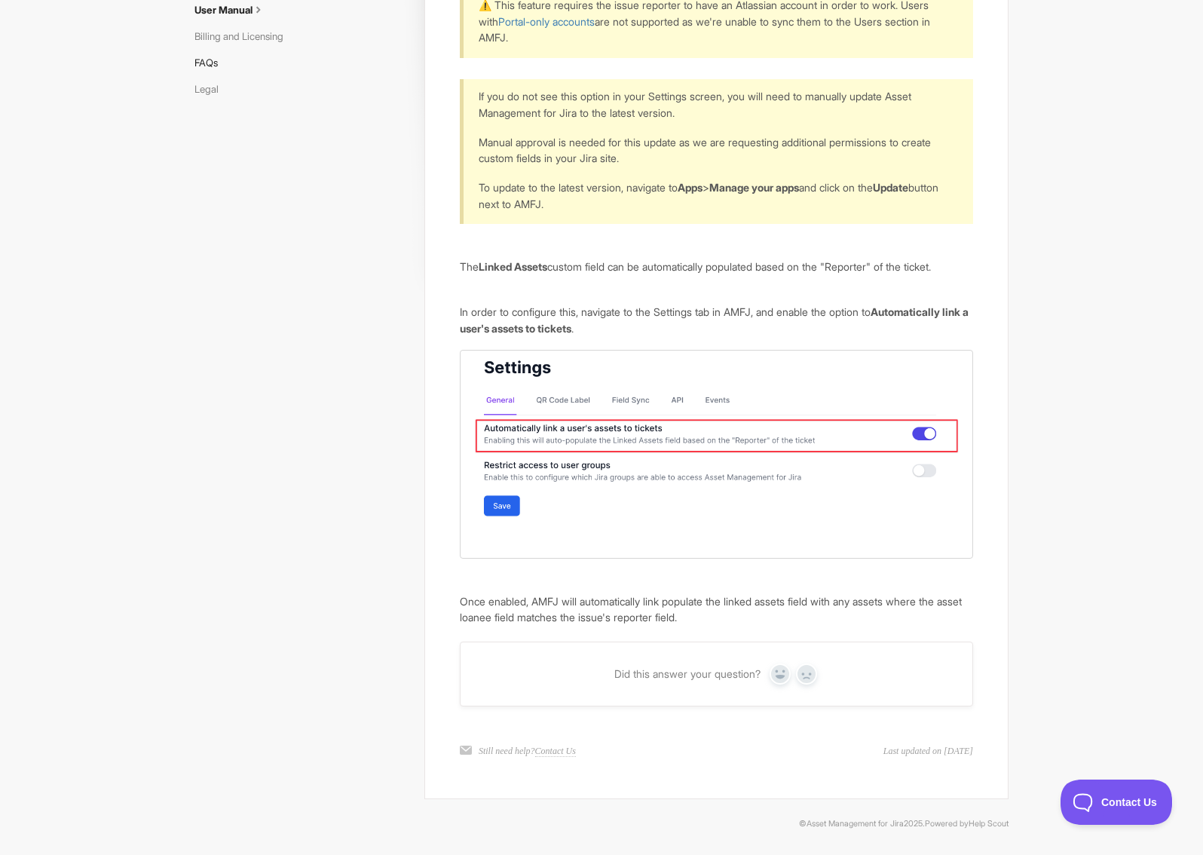
click at [211, 64] on link "FAQs" at bounding box center [211, 63] width 35 height 24
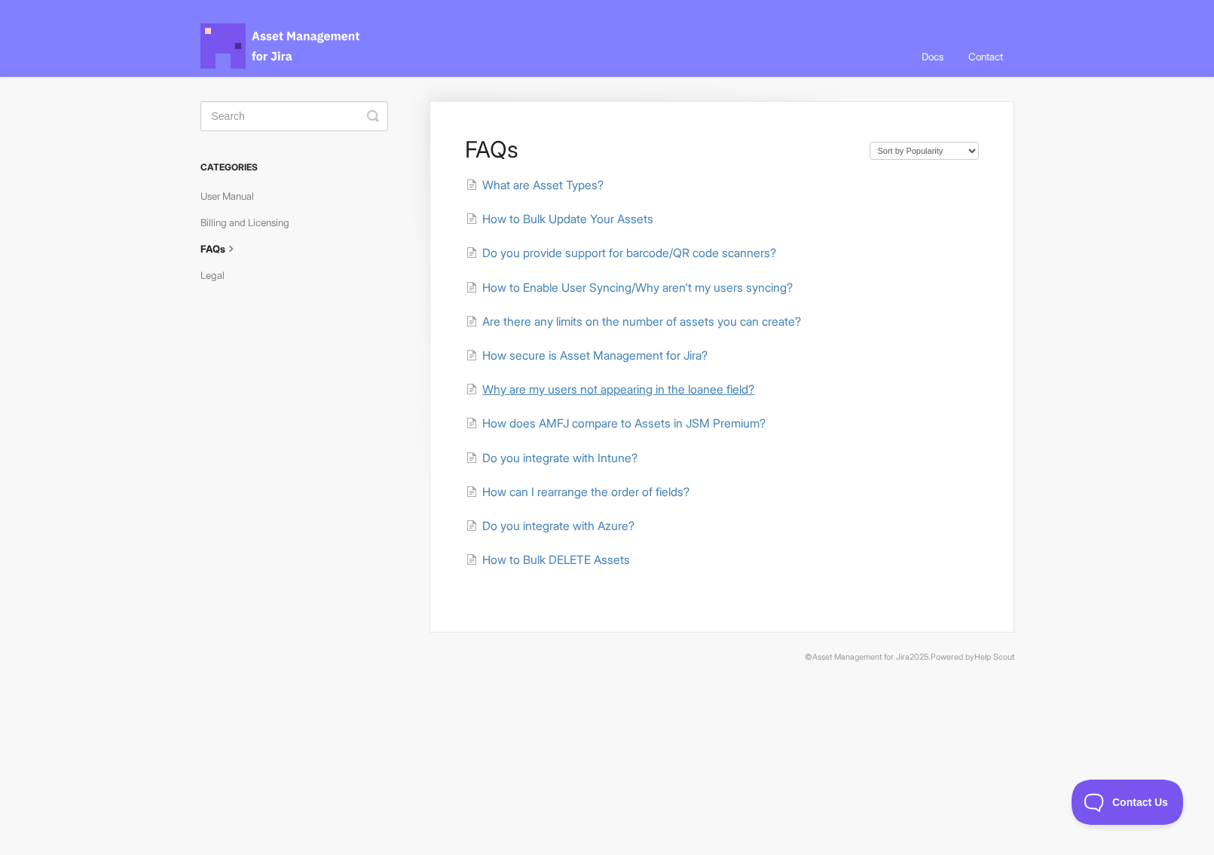
click at [568, 392] on span "Why are my users not appearing in the loanee field?" at bounding box center [618, 389] width 272 height 14
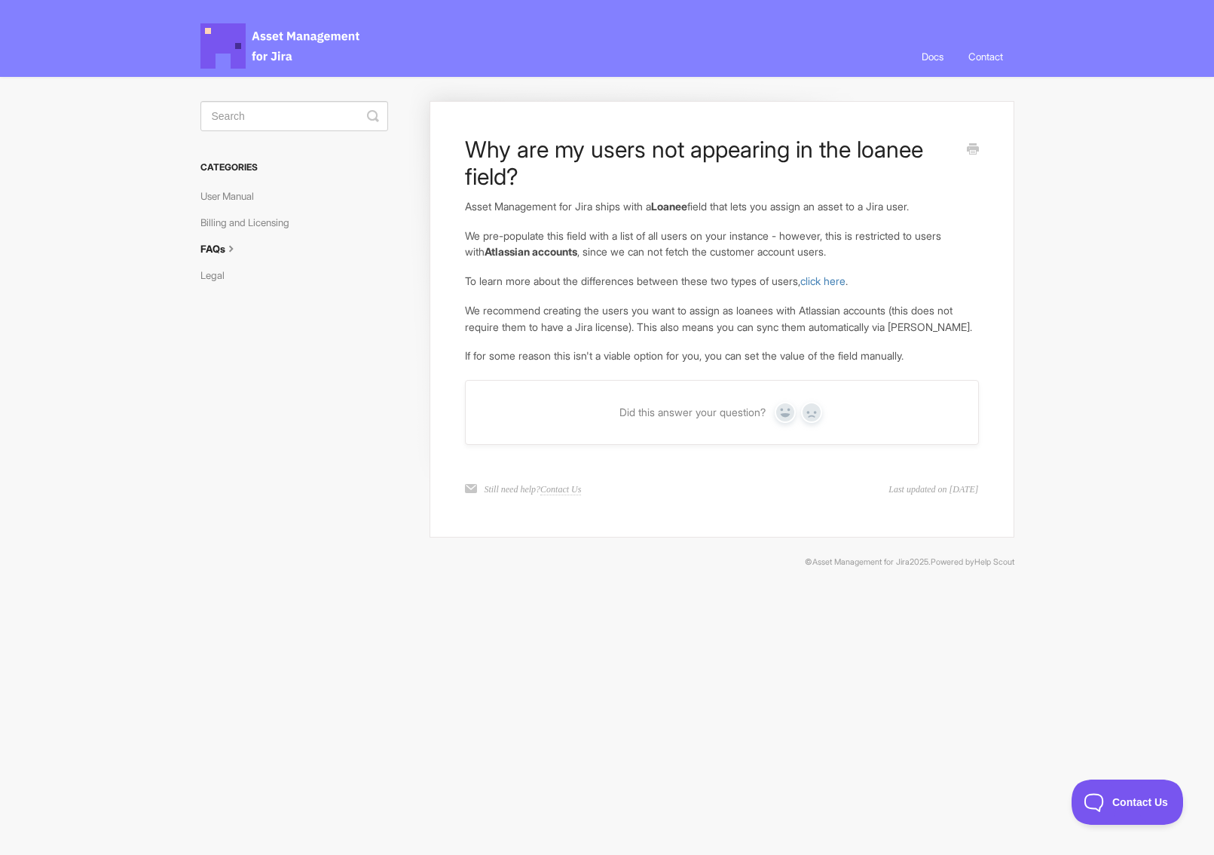
click at [310, 36] on span "Asset Management for Jira Docs" at bounding box center [281, 45] width 161 height 45
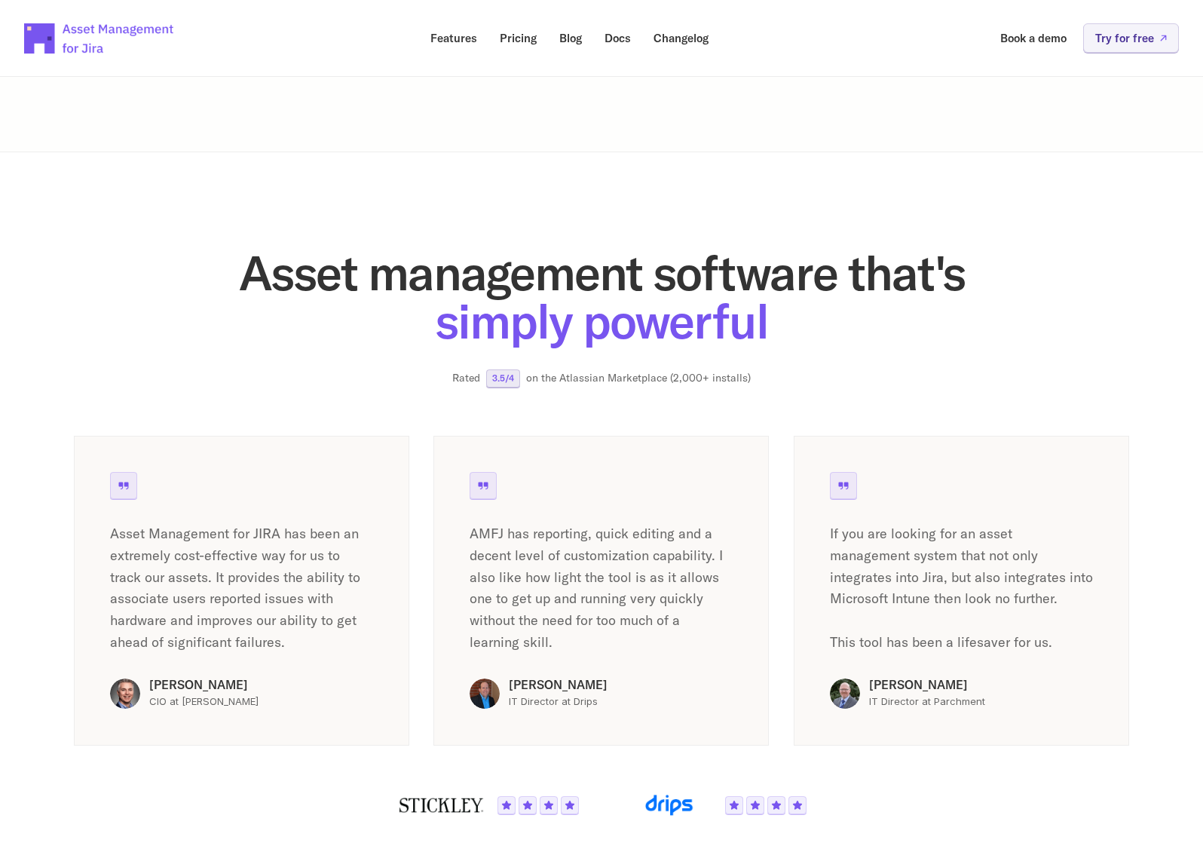
scroll to position [2225, 0]
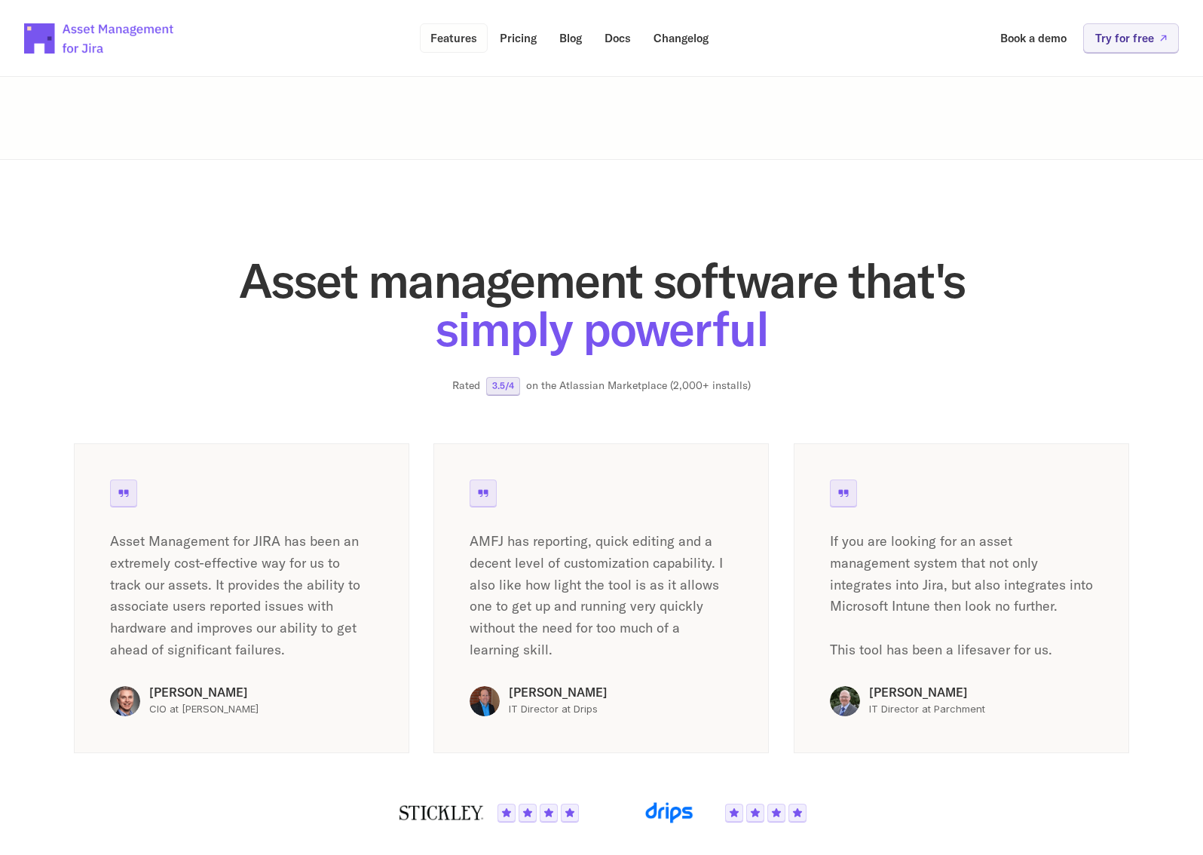
click at [454, 38] on p "Features" at bounding box center [453, 37] width 47 height 11
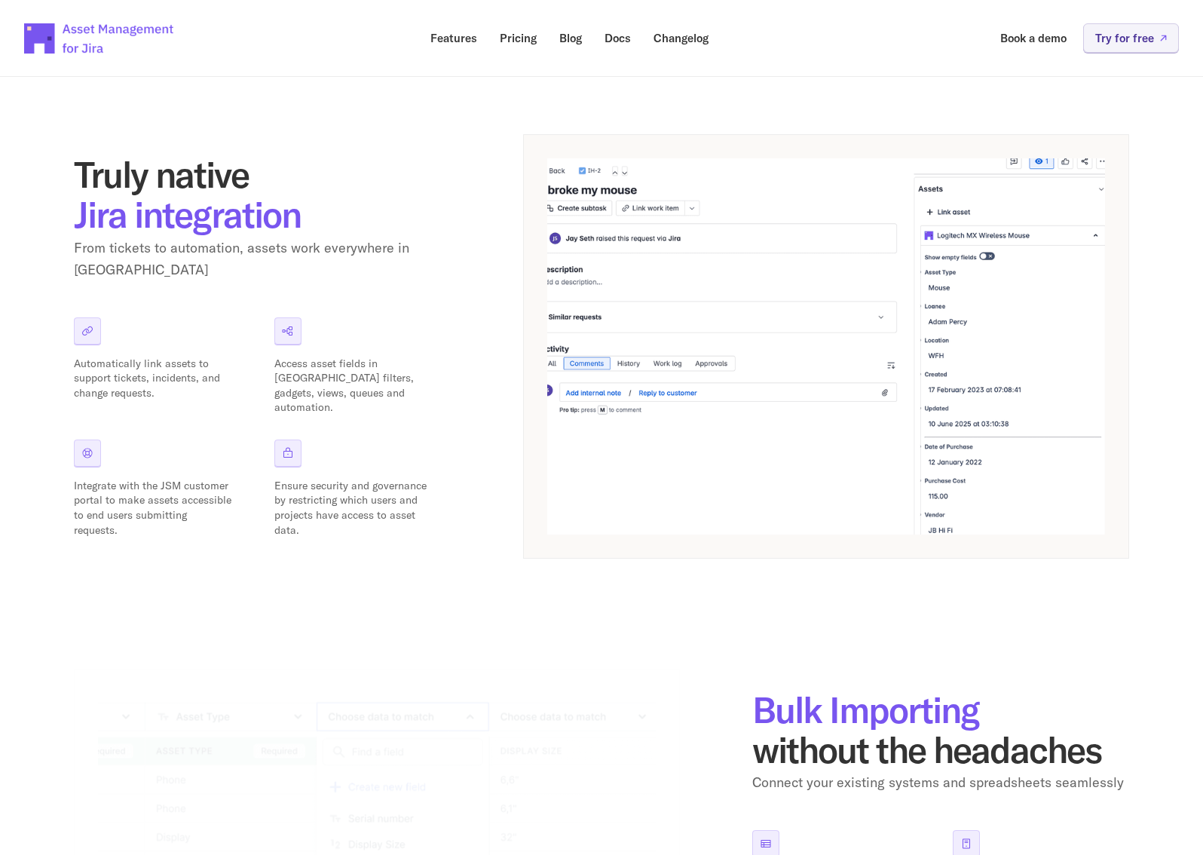
scroll to position [226, 0]
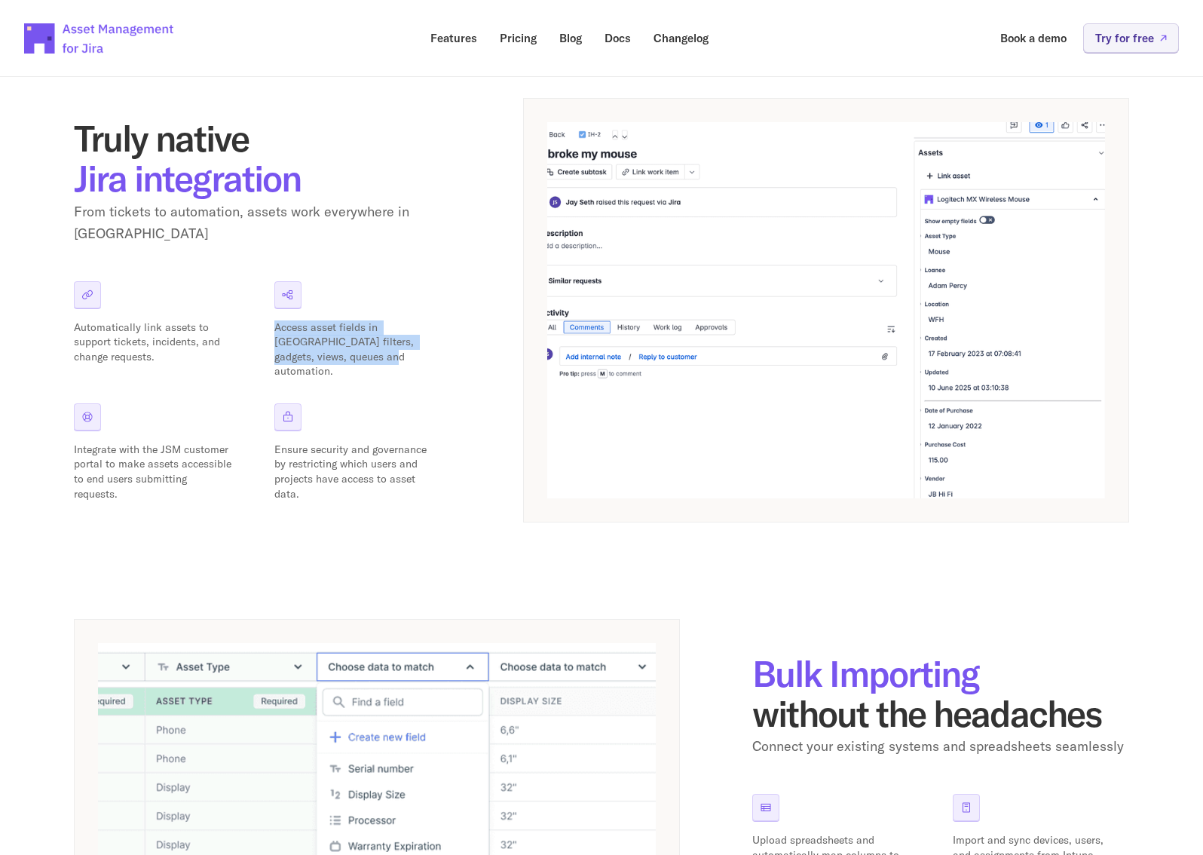
drag, startPoint x: 341, startPoint y: 341, endPoint x: 274, endPoint y: 312, distance: 73.3
click at [274, 320] on p "Access asset fields in [GEOGRAPHIC_DATA] filters, gadgets, views, queues and au…" at bounding box center [353, 349] width 158 height 59
drag, startPoint x: 274, startPoint y: 312, endPoint x: 293, endPoint y: 320, distance: 20.3
copy p "Access asset fields in [GEOGRAPHIC_DATA] filters, gadgets, views, queues and au…"
click at [183, 484] on p "Integrate with the JSM customer portal to make assets accessible to end users s…" at bounding box center [153, 472] width 158 height 59
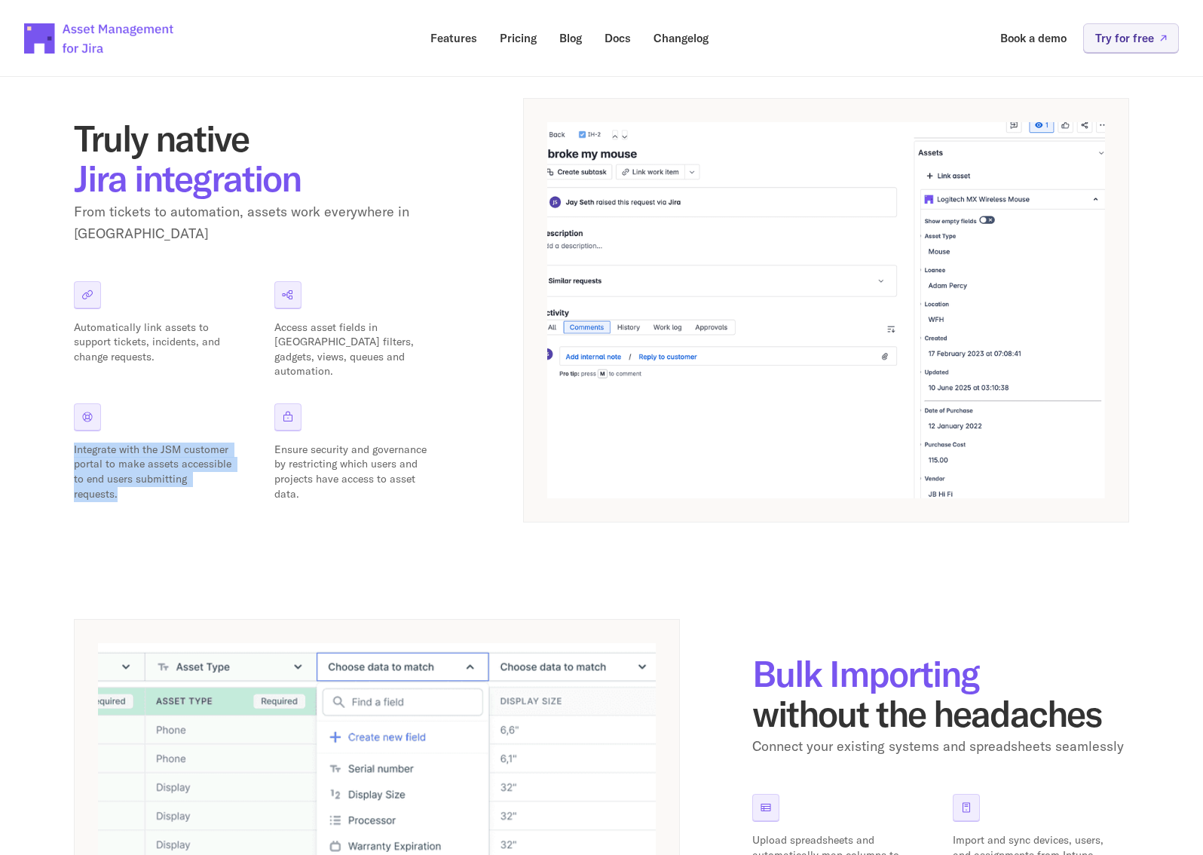
drag, startPoint x: 130, startPoint y: 476, endPoint x: 70, endPoint y: 439, distance: 70.7
click at [70, 439] on div "Features Powerful Asset Management, Simple Implementation. Truly native Jira in…" at bounding box center [601, 705] width 1203 height 1756
copy p "Integrate with the JSM customer portal to make assets accessible to end users s…"
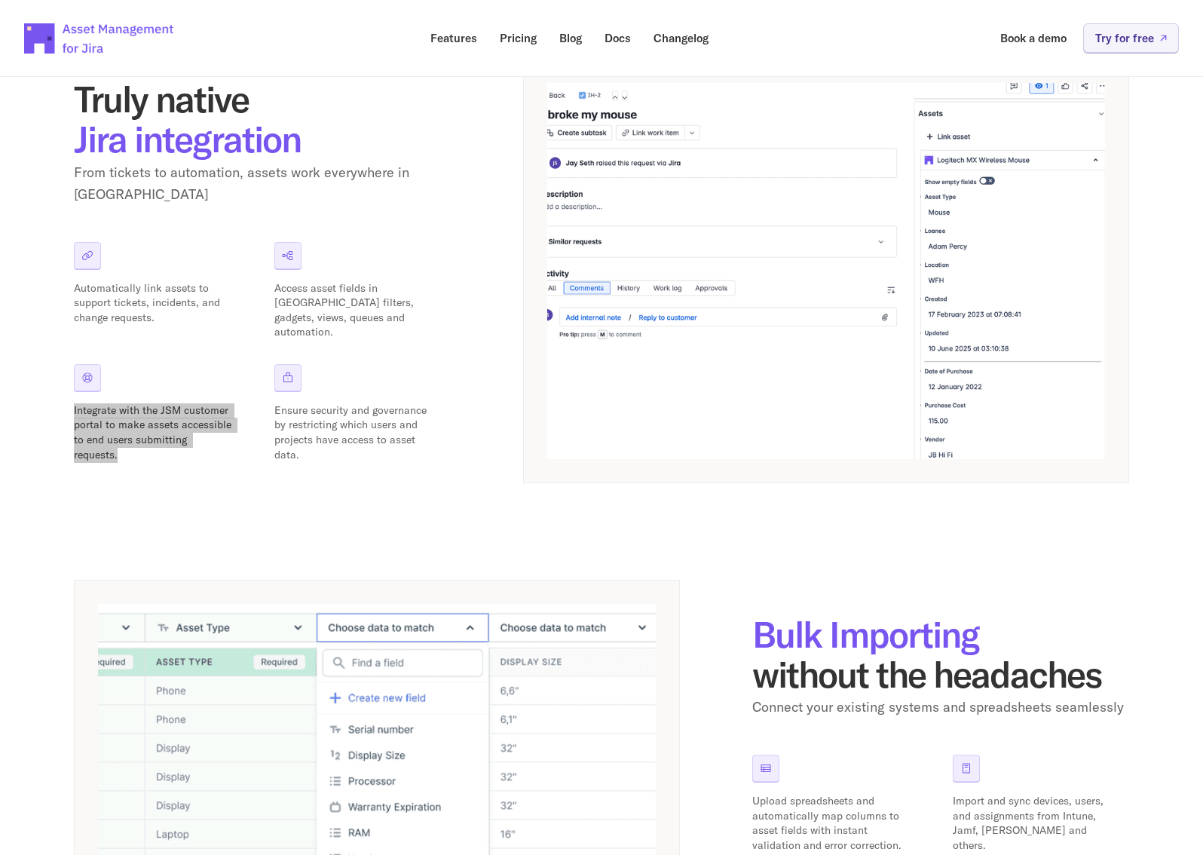
scroll to position [302, 0]
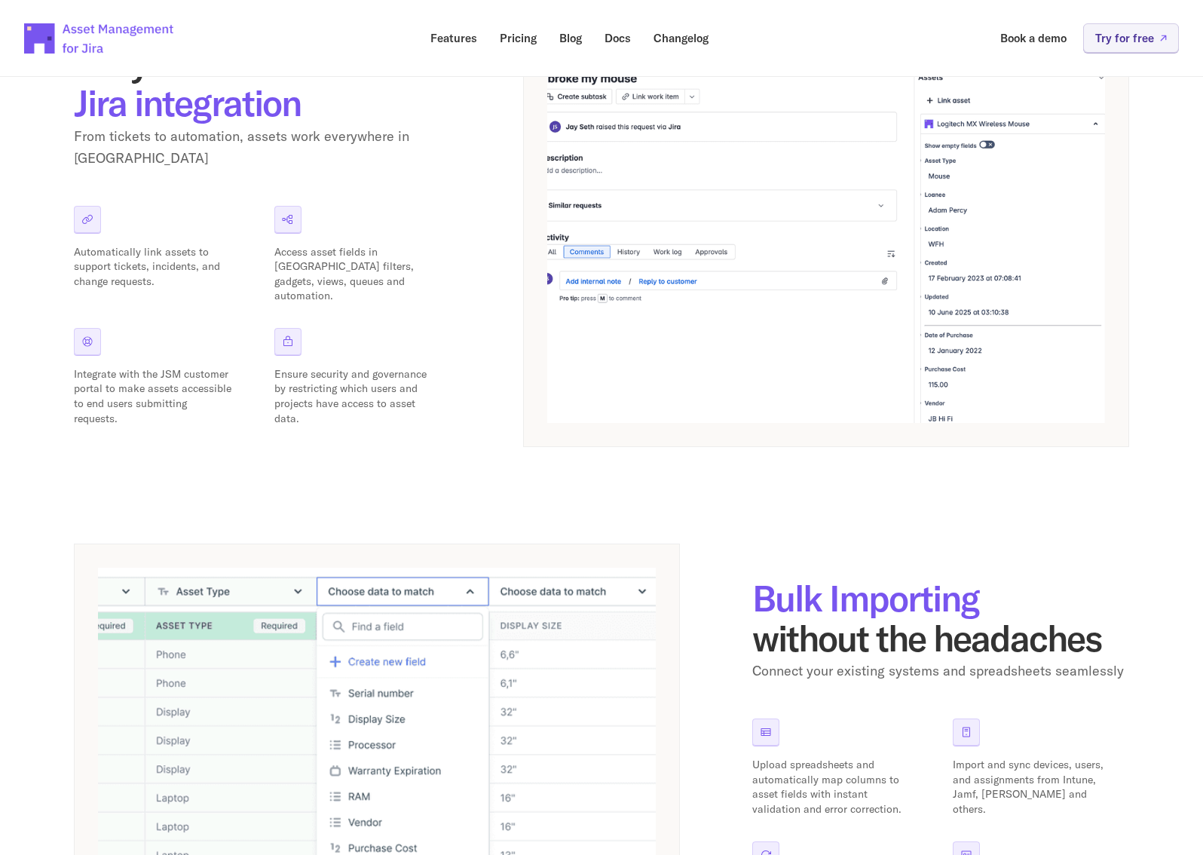
click at [328, 449] on div "Truly native Jira integration From tickets to automation, assets work everywher…" at bounding box center [601, 765] width 1055 height 1484
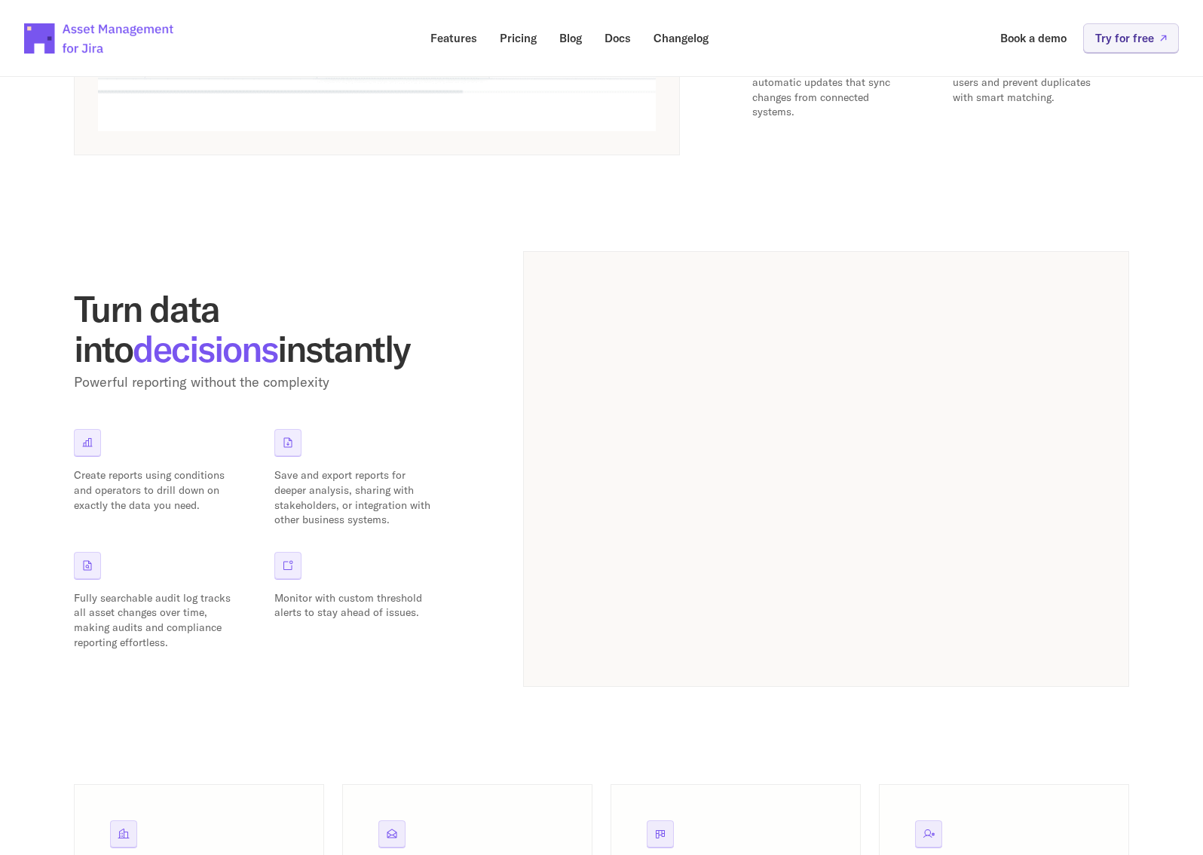
scroll to position [1131, 0]
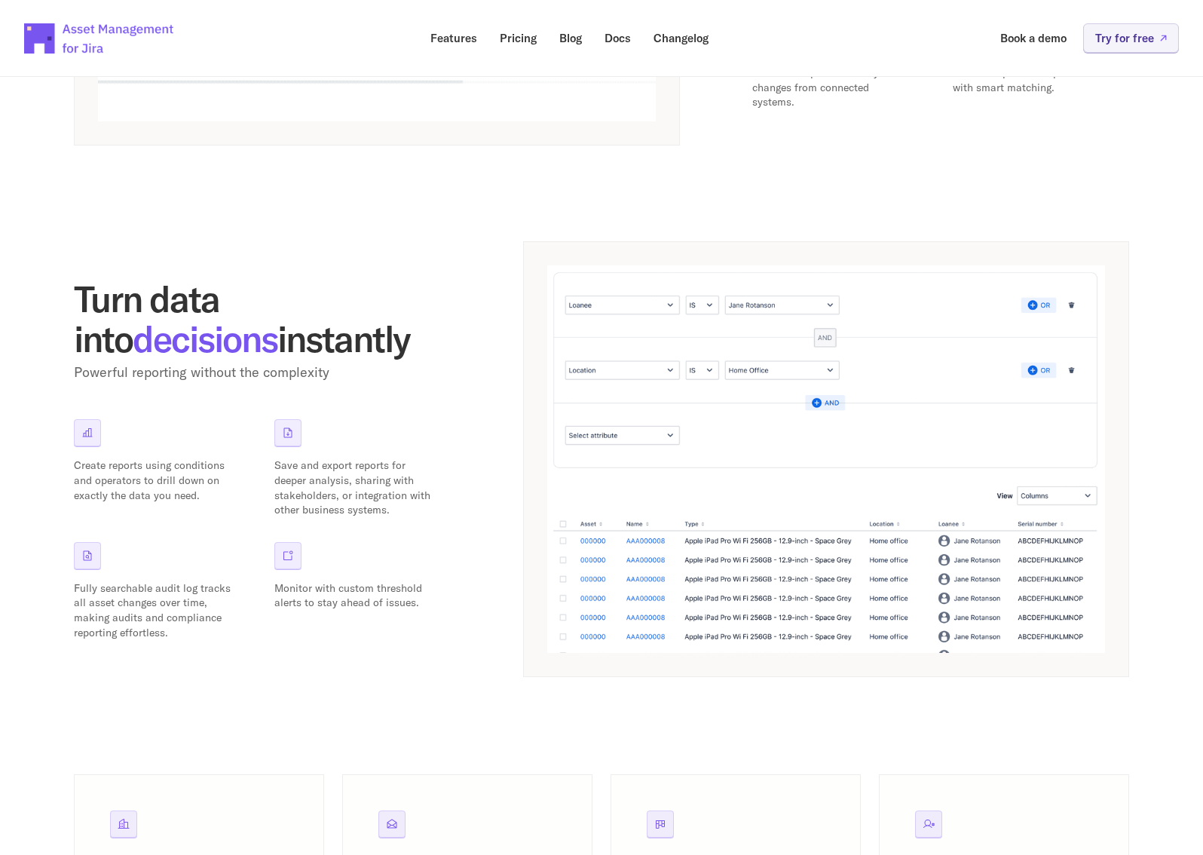
click at [143, 491] on p "Create reports using conditions and operators to drill down on exactly the data…" at bounding box center [153, 480] width 158 height 44
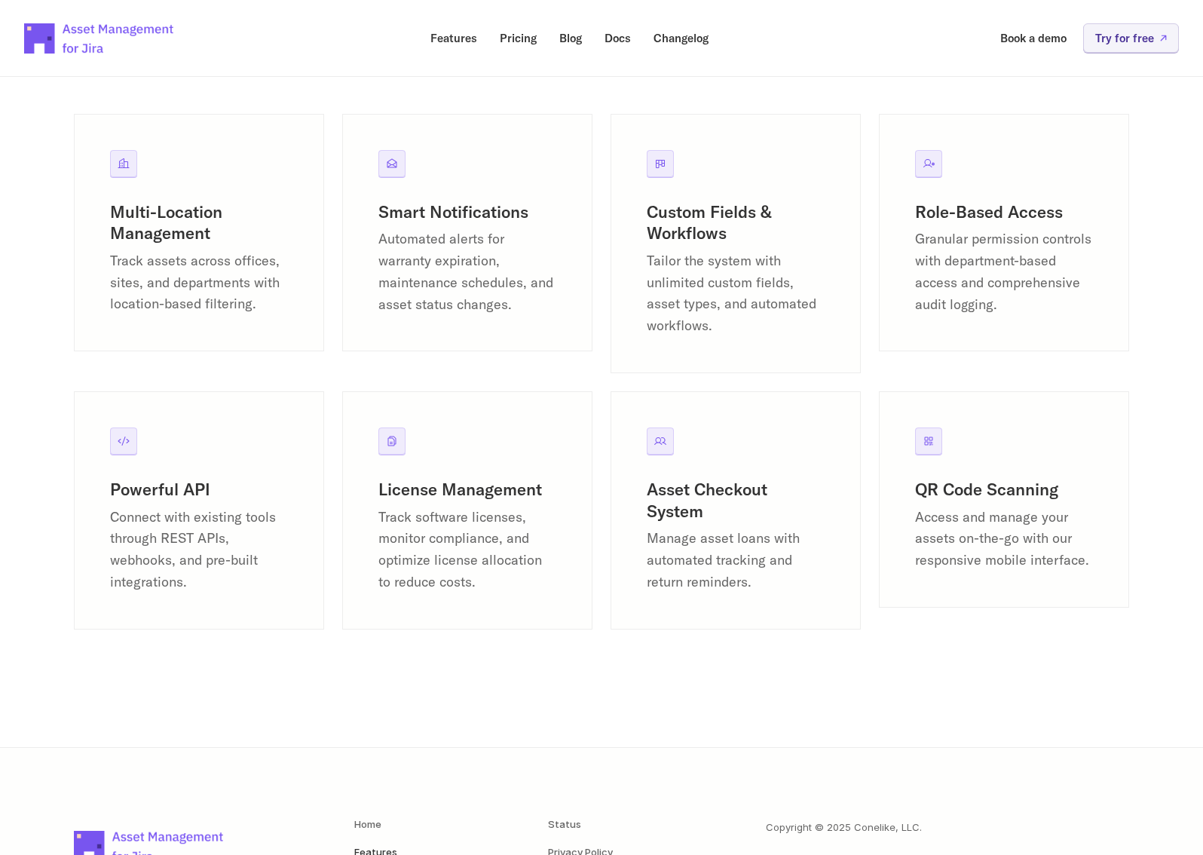
scroll to position [1867, 0]
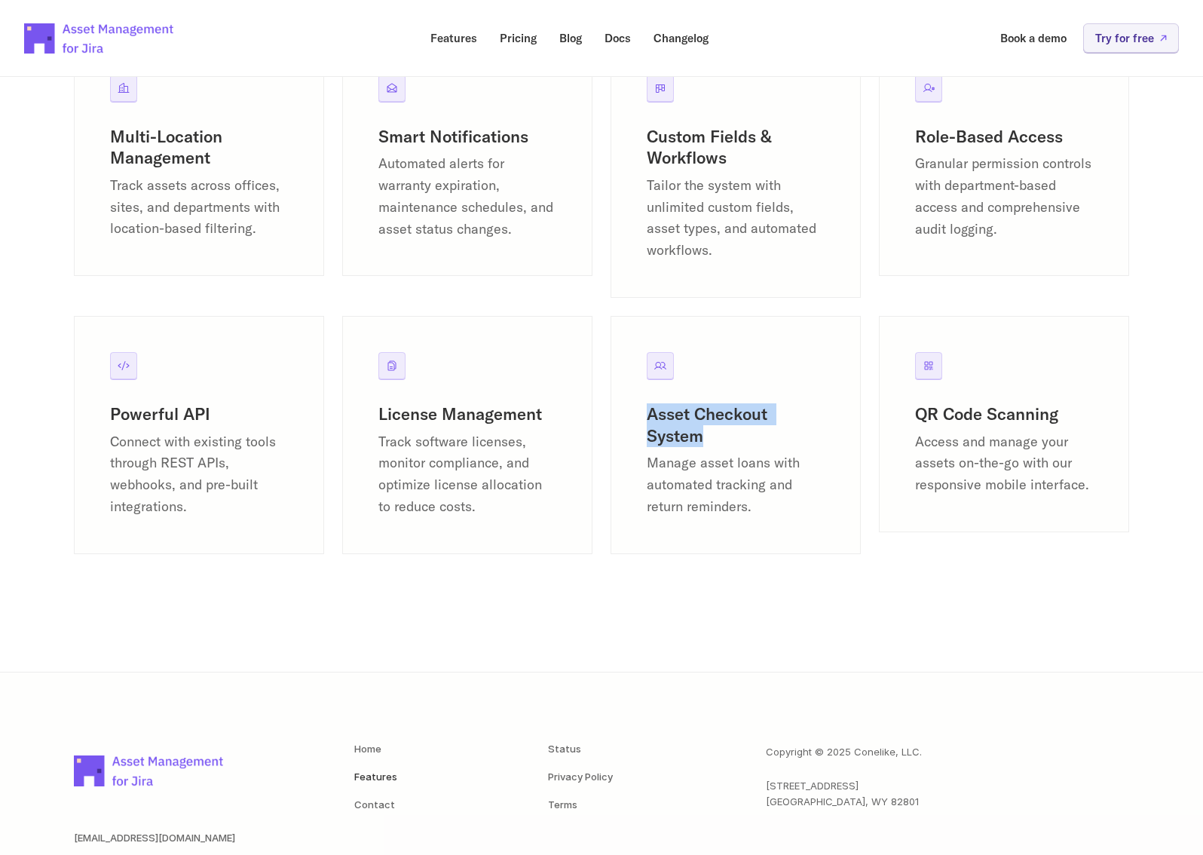
drag, startPoint x: 706, startPoint y: 442, endPoint x: 646, endPoint y: 420, distance: 64.1
click at [646, 420] on div "Asset Checkout System Manage asset loans with automated tracking and return rem…" at bounding box center [736, 435] width 250 height 238
copy h3 "Asset Checkout System"
drag, startPoint x: 764, startPoint y: 465, endPoint x: 757, endPoint y: 470, distance: 8.6
click at [757, 470] on p "Manage asset loans with automated tracking and return reminders." at bounding box center [736, 484] width 178 height 65
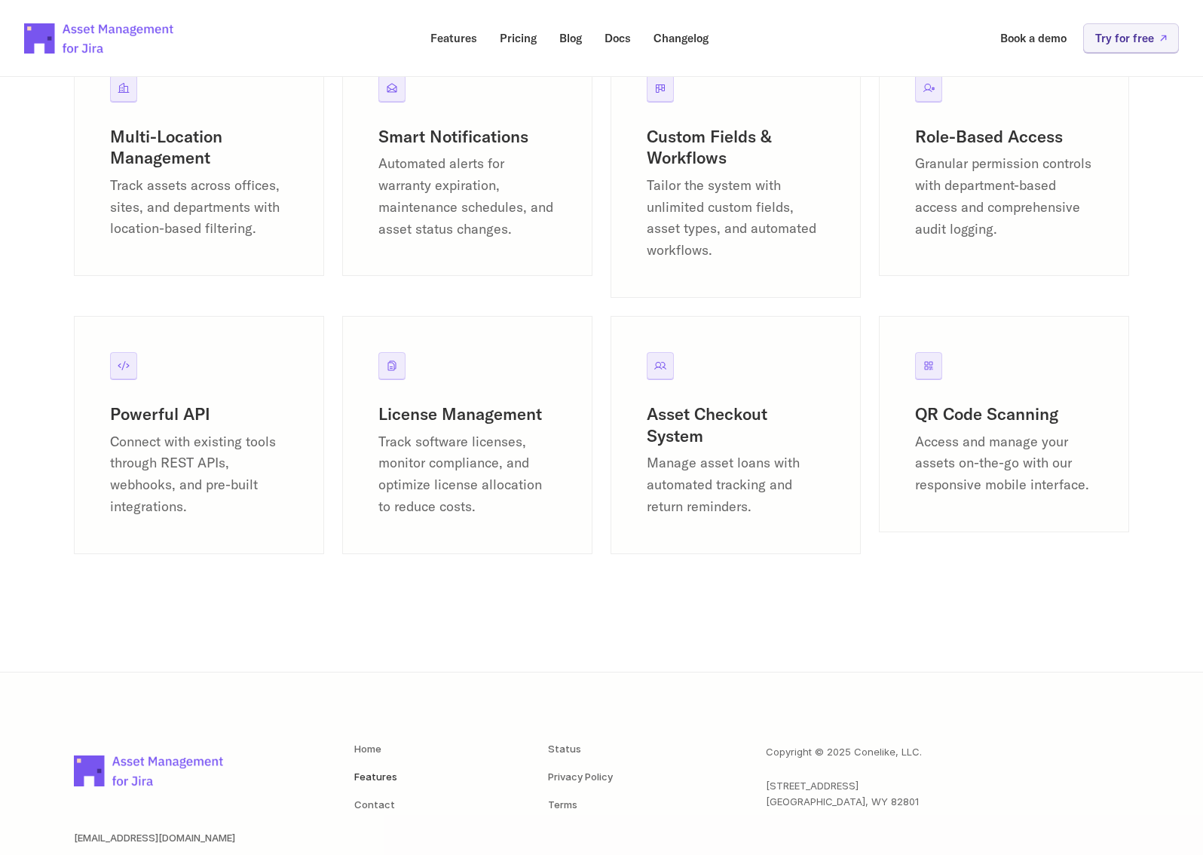
drag, startPoint x: 757, startPoint y: 470, endPoint x: 759, endPoint y: 511, distance: 40.8
click at [760, 510] on p "Manage asset loans with automated tracking and return reminders." at bounding box center [736, 484] width 178 height 65
drag, startPoint x: 770, startPoint y: 510, endPoint x: 648, endPoint y: 471, distance: 128.3
click at [648, 471] on p "Manage asset loans with automated tracking and return reminders." at bounding box center [736, 484] width 178 height 65
copy p "Manage asset loans with automated tracking and return reminders."
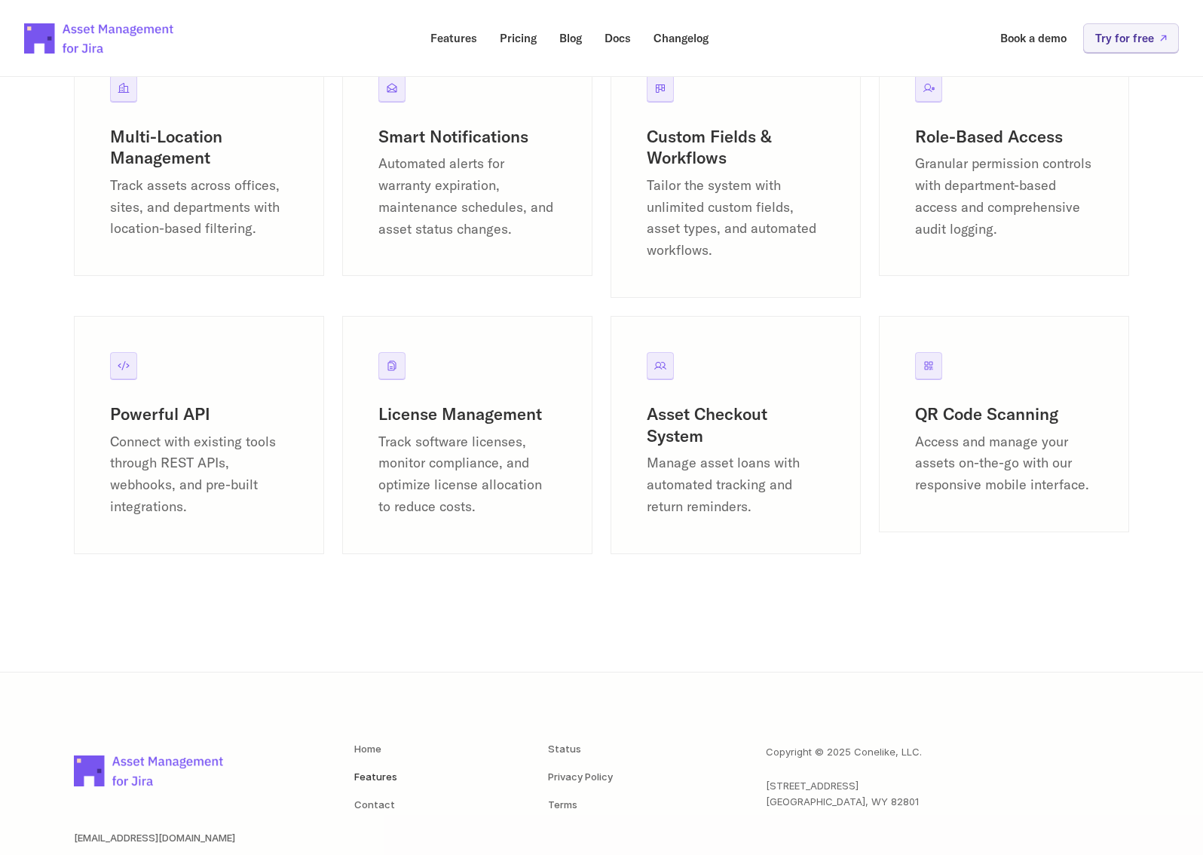
click at [942, 485] on p "Access and manage your assets on-the-go with our responsive mobile interface." at bounding box center [1004, 463] width 178 height 65
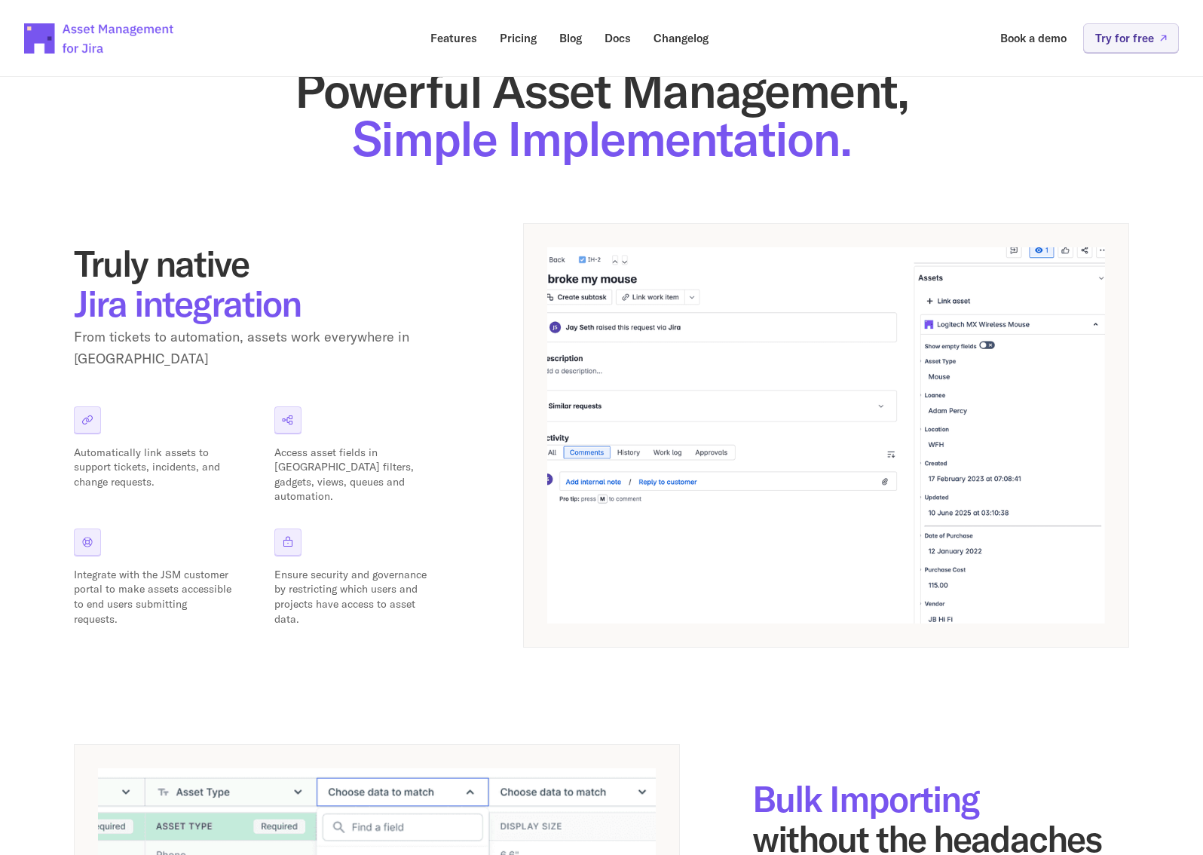
scroll to position [0, 0]
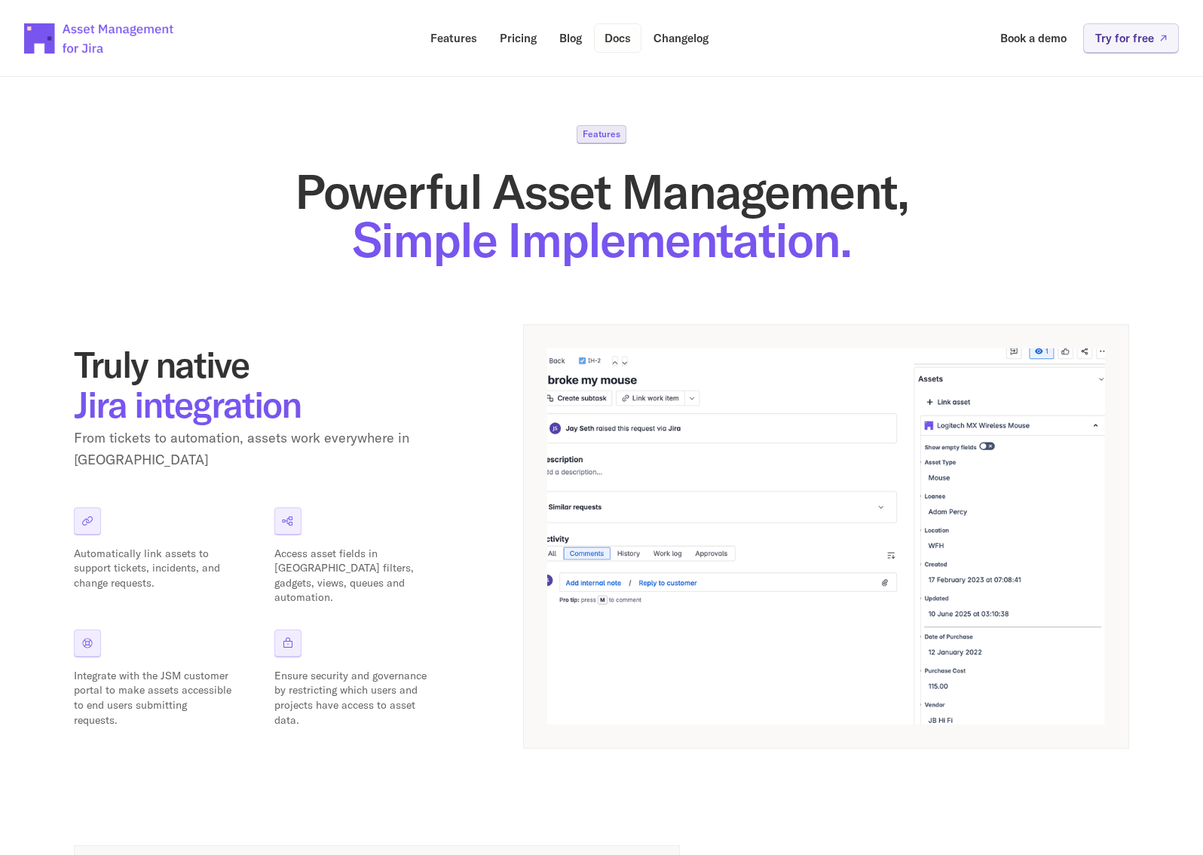
click at [614, 30] on link "Docs" at bounding box center [617, 37] width 47 height 29
click at [570, 39] on p "Blog" at bounding box center [570, 37] width 23 height 11
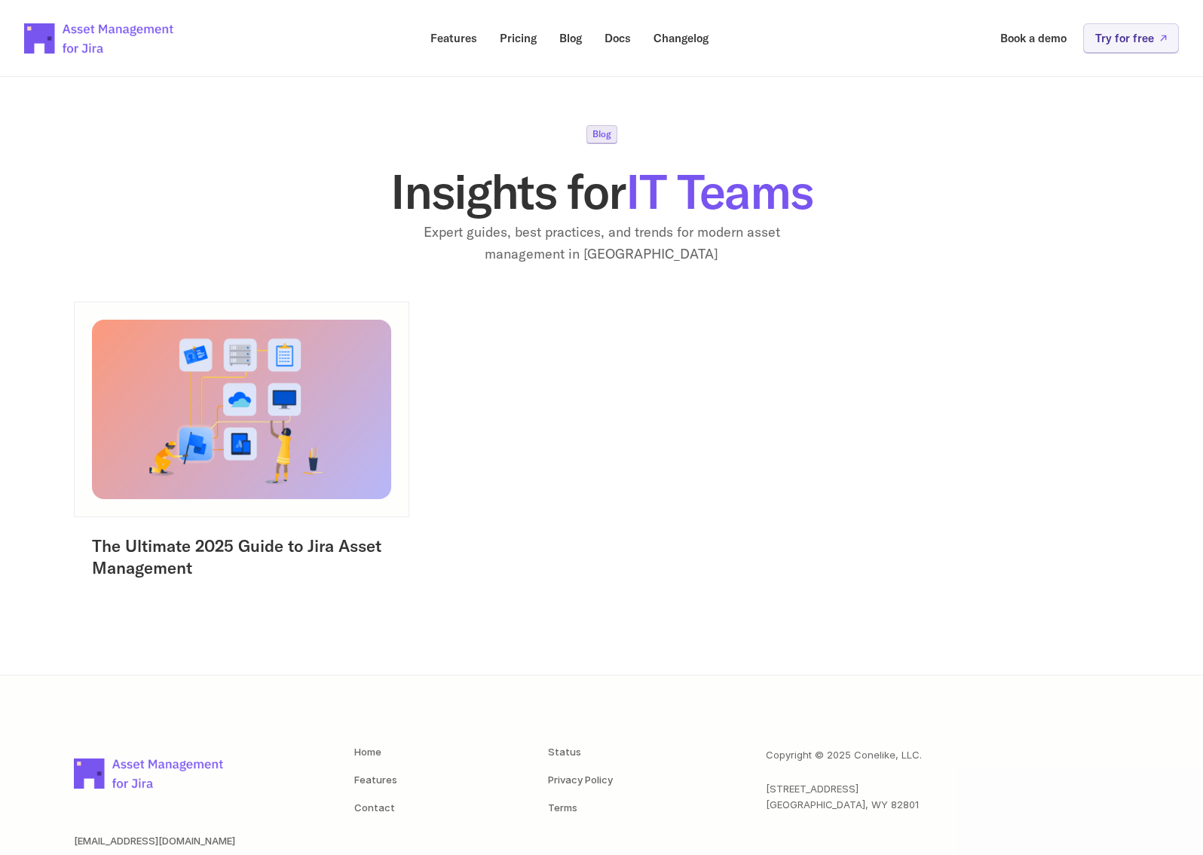
click at [323, 548] on link "The Ultimate 2025 Guide to Jira Asset Management" at bounding box center [239, 556] width 294 height 43
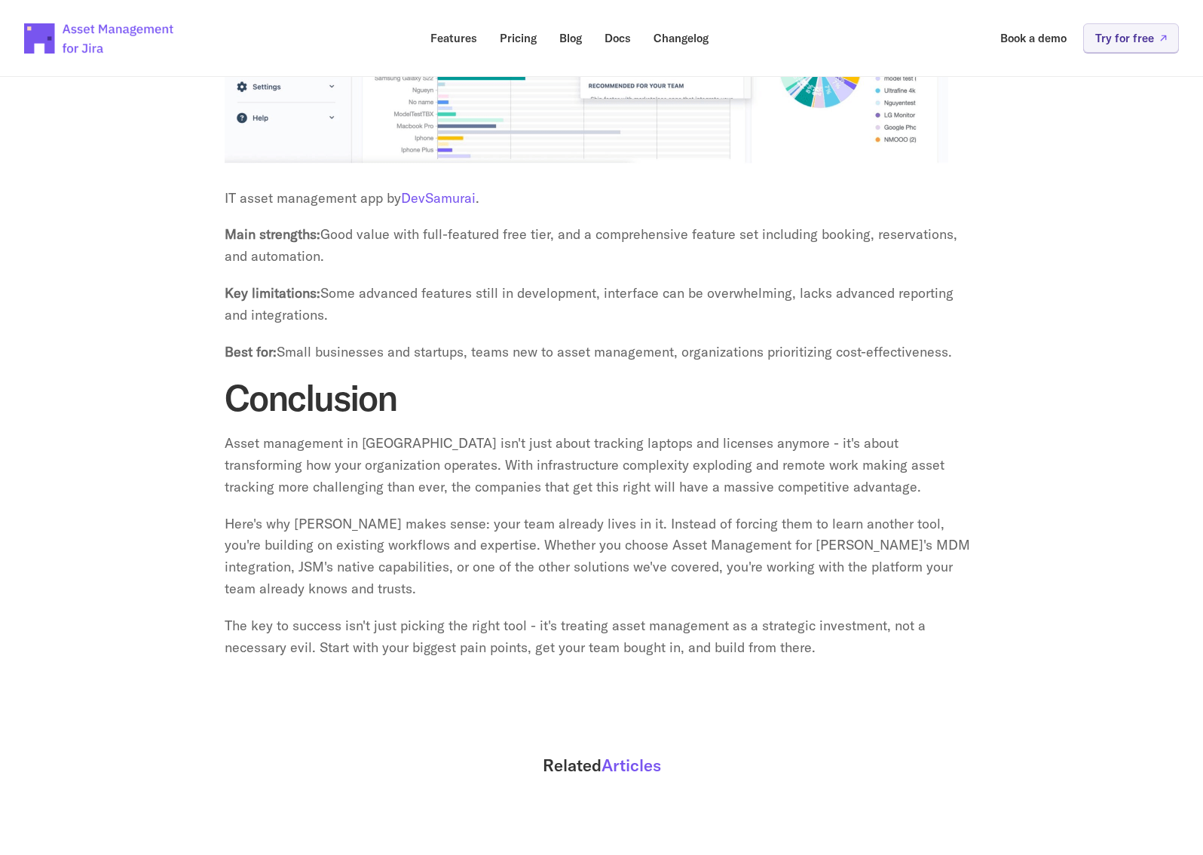
scroll to position [5118, 0]
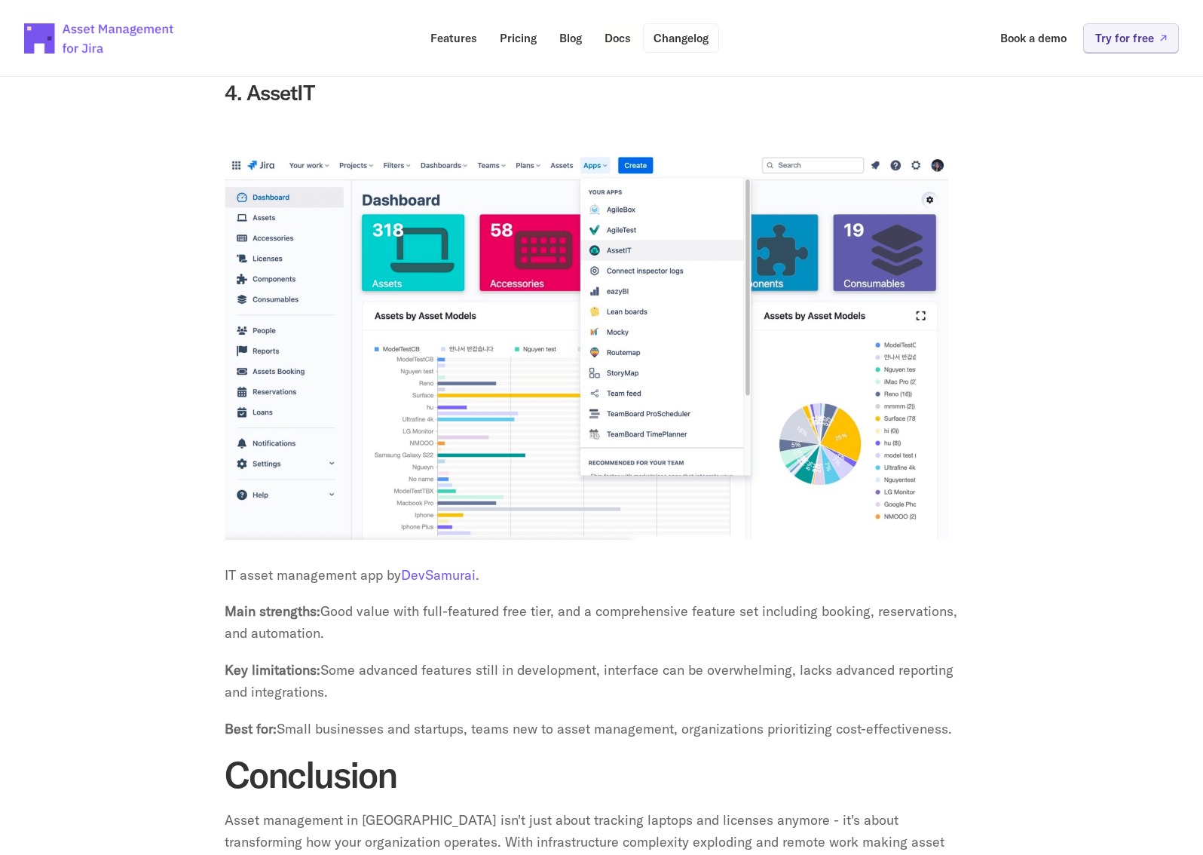
click at [672, 38] on p "Changelog" at bounding box center [681, 37] width 55 height 11
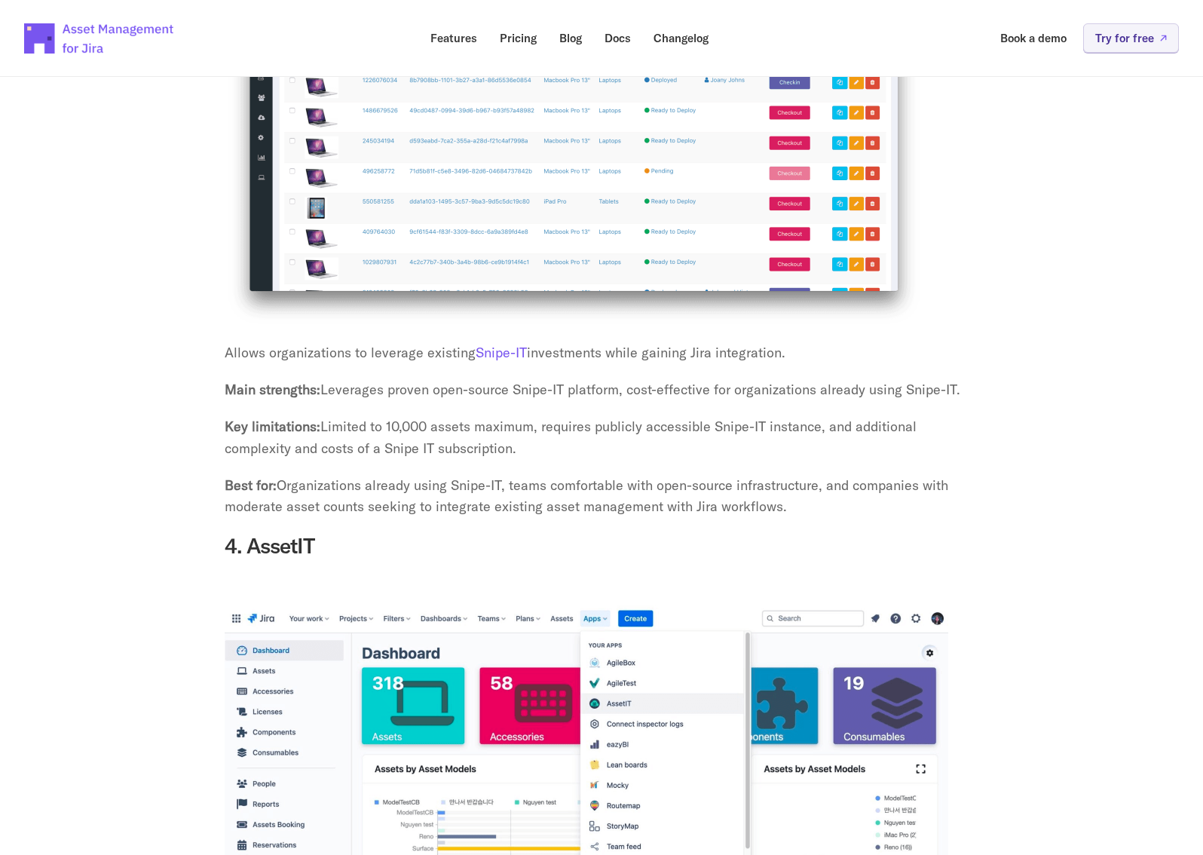
scroll to position [4666, 0]
click at [610, 35] on p "Docs" at bounding box center [618, 37] width 26 height 11
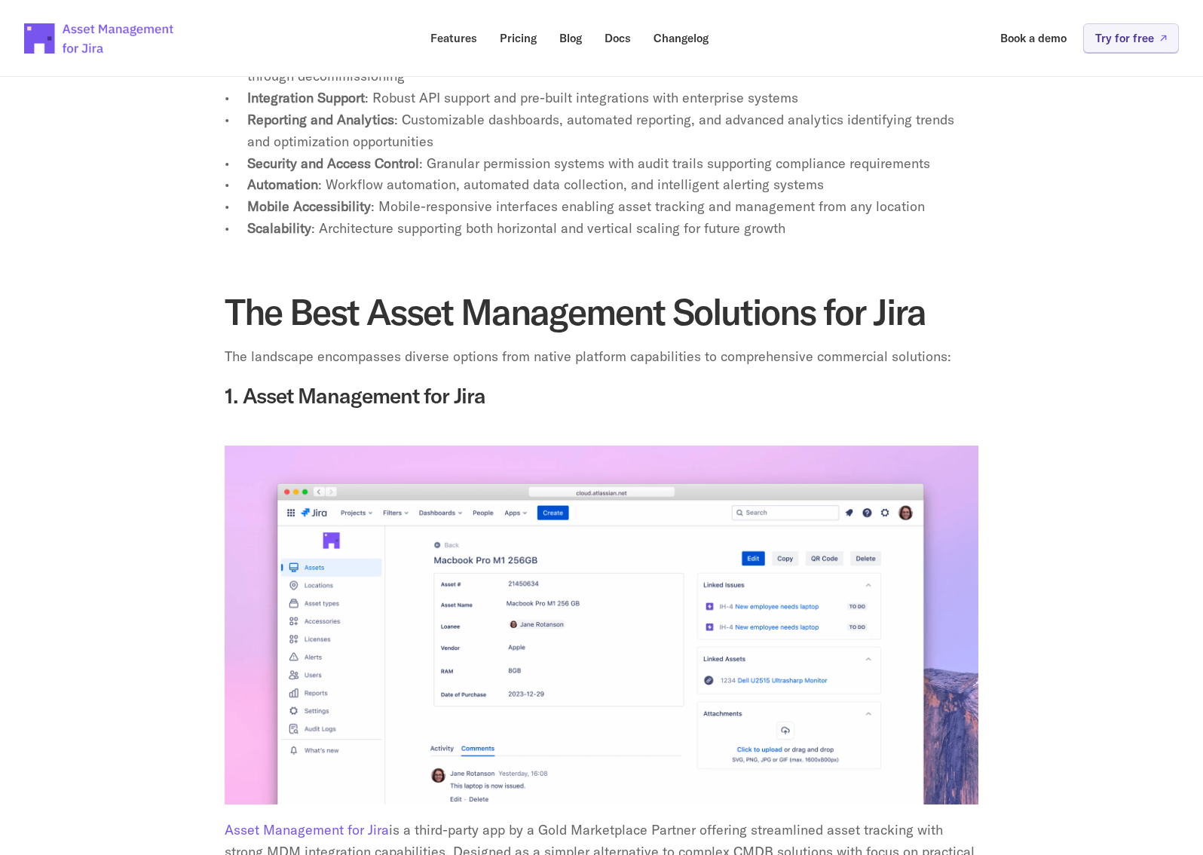
scroll to position [2555, 0]
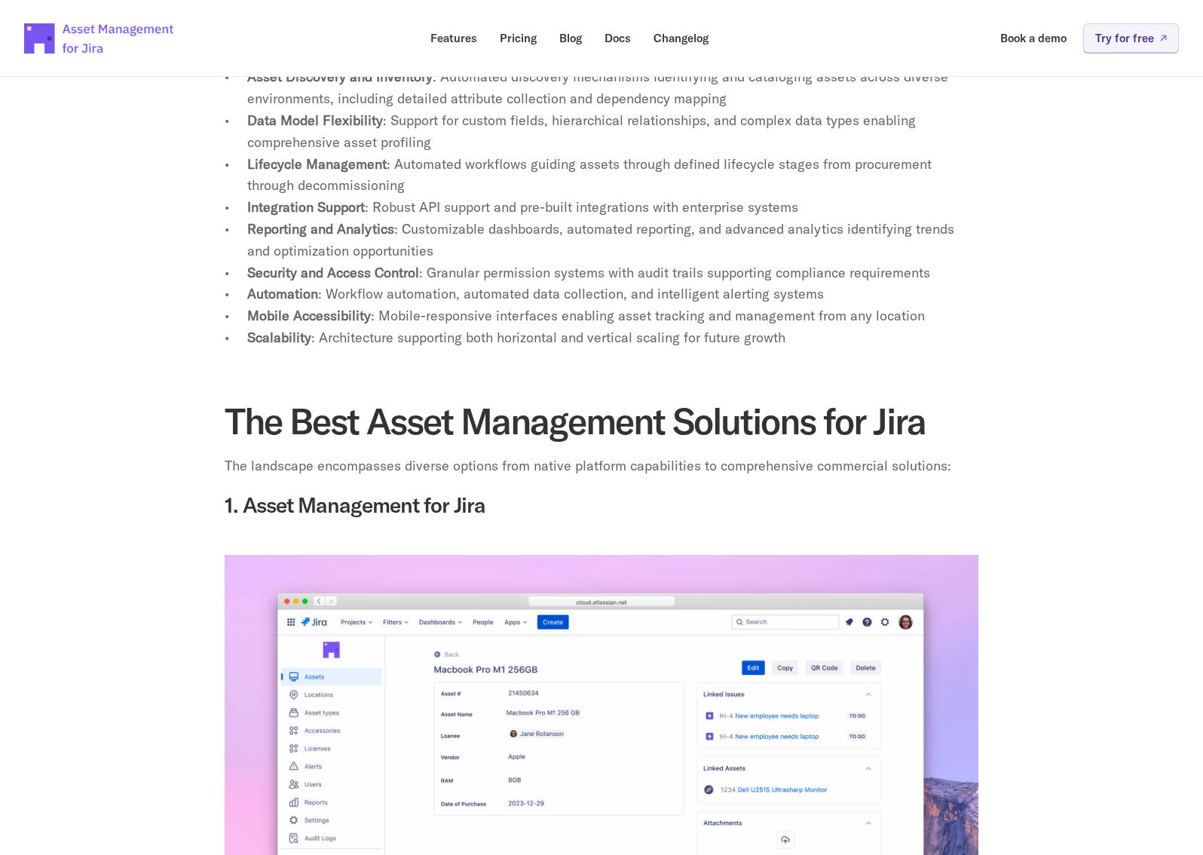
click at [93, 37] on img at bounding box center [99, 38] width 151 height 53
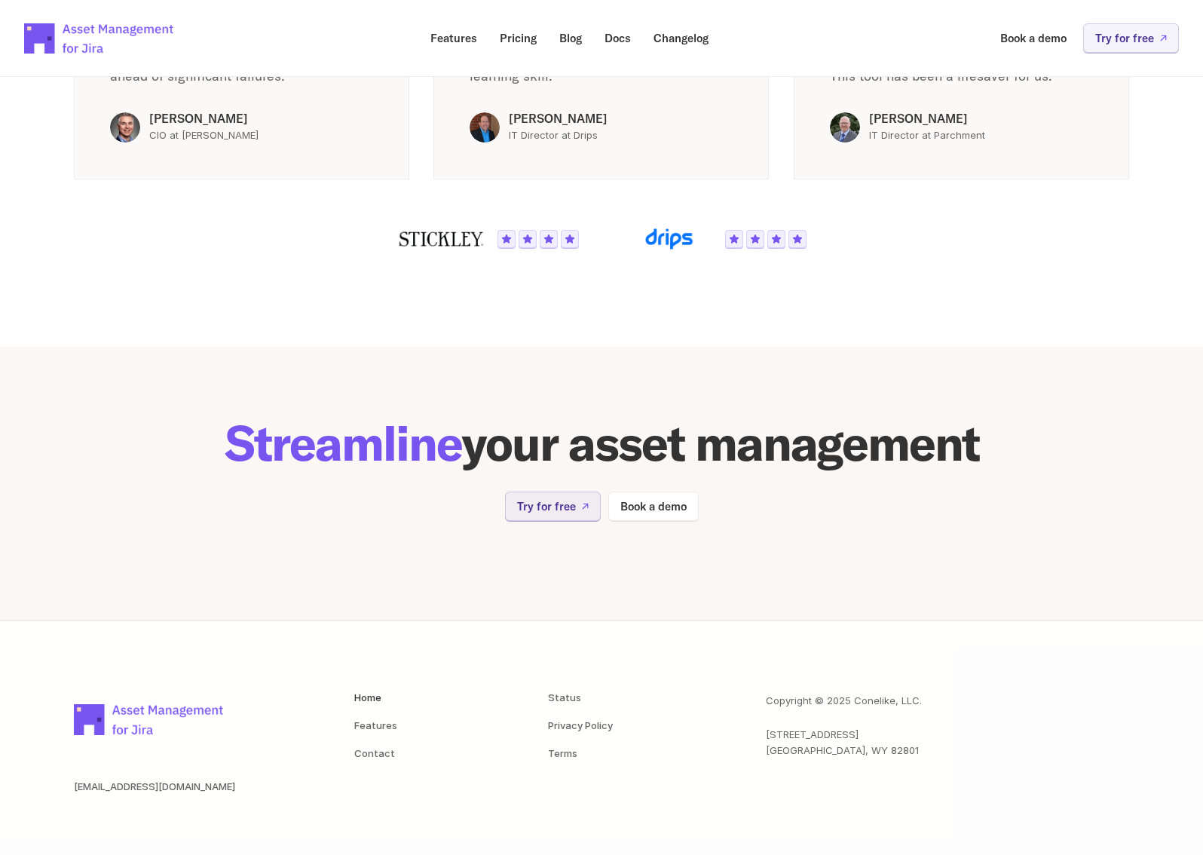
scroll to position [2828, 0]
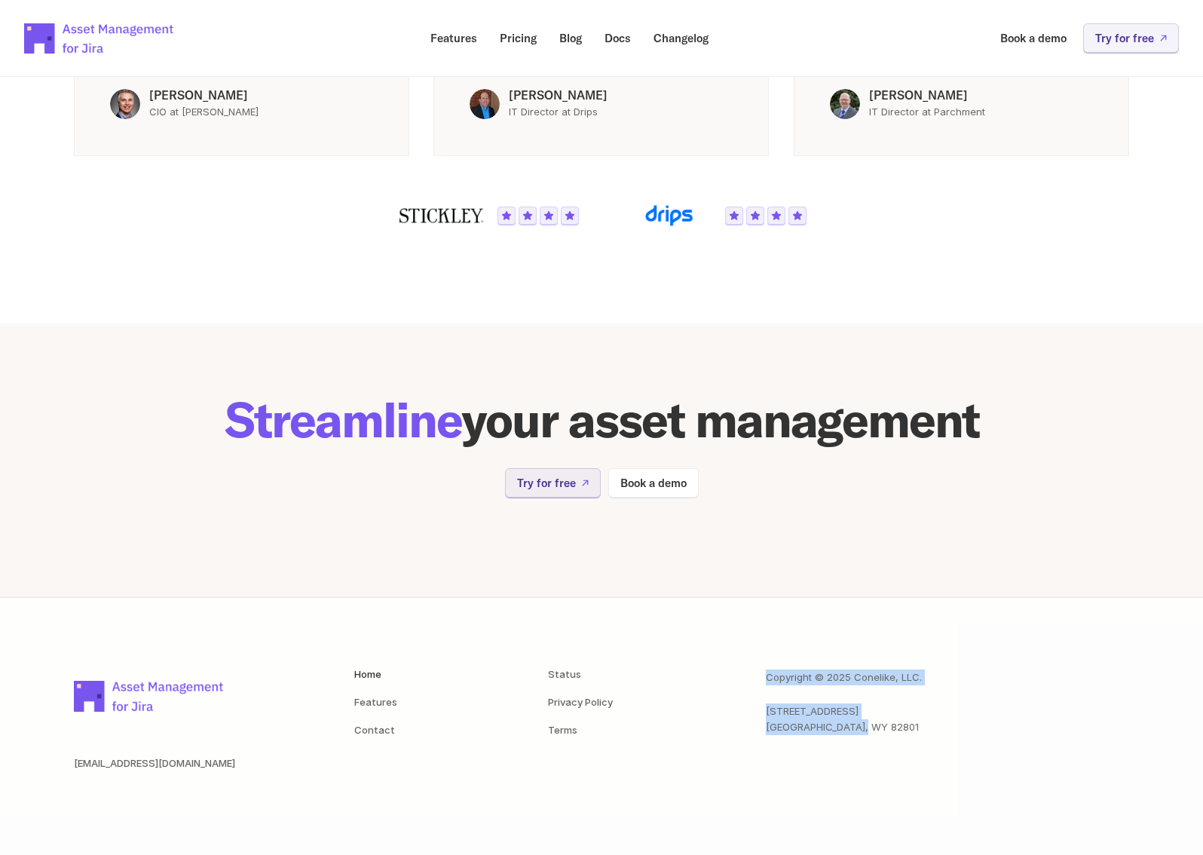
drag, startPoint x: 846, startPoint y: 723, endPoint x: 760, endPoint y: 677, distance: 97.5
click at [760, 677] on div "Home Features Contact Status Privacy Policy Terms Copyright © 2025 Conelike, LL…" at bounding box center [741, 746] width 775 height 155
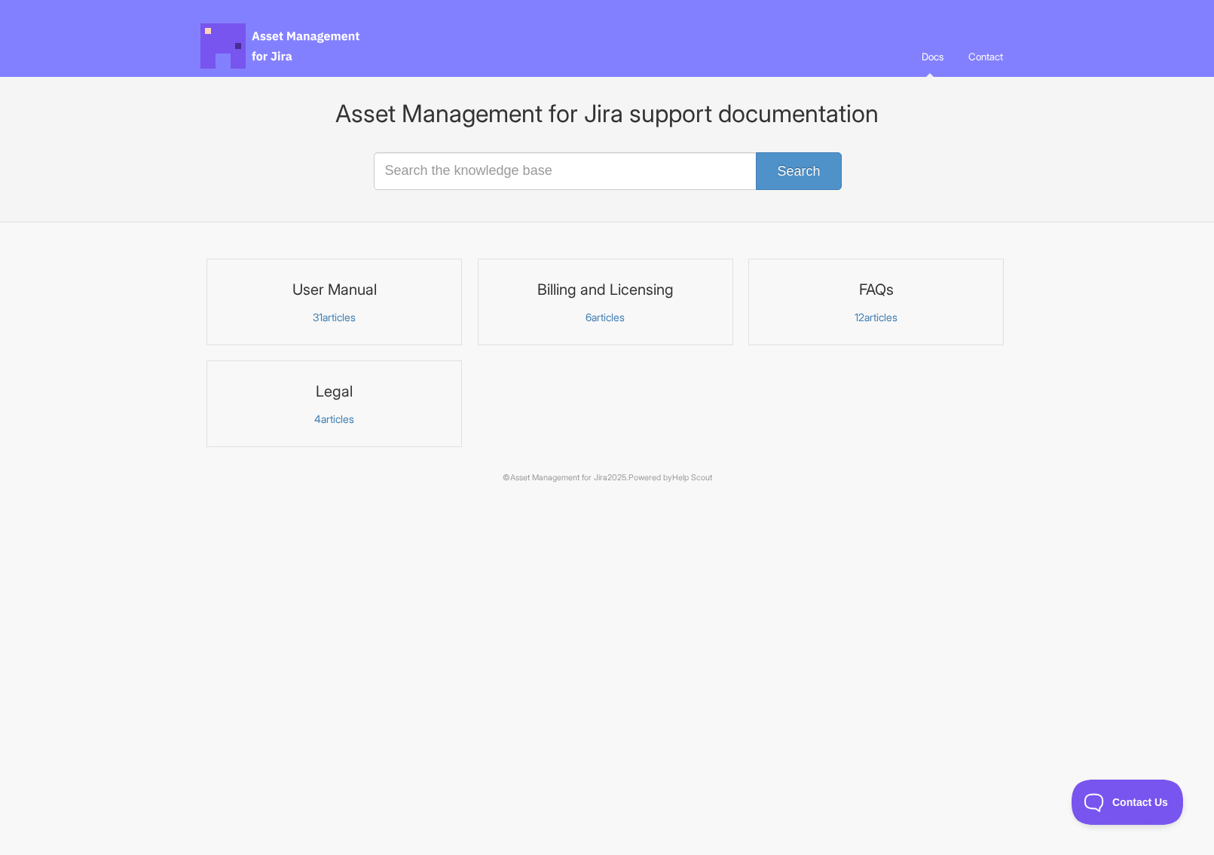
click at [336, 295] on h3 "User Manual" at bounding box center [334, 290] width 236 height 20
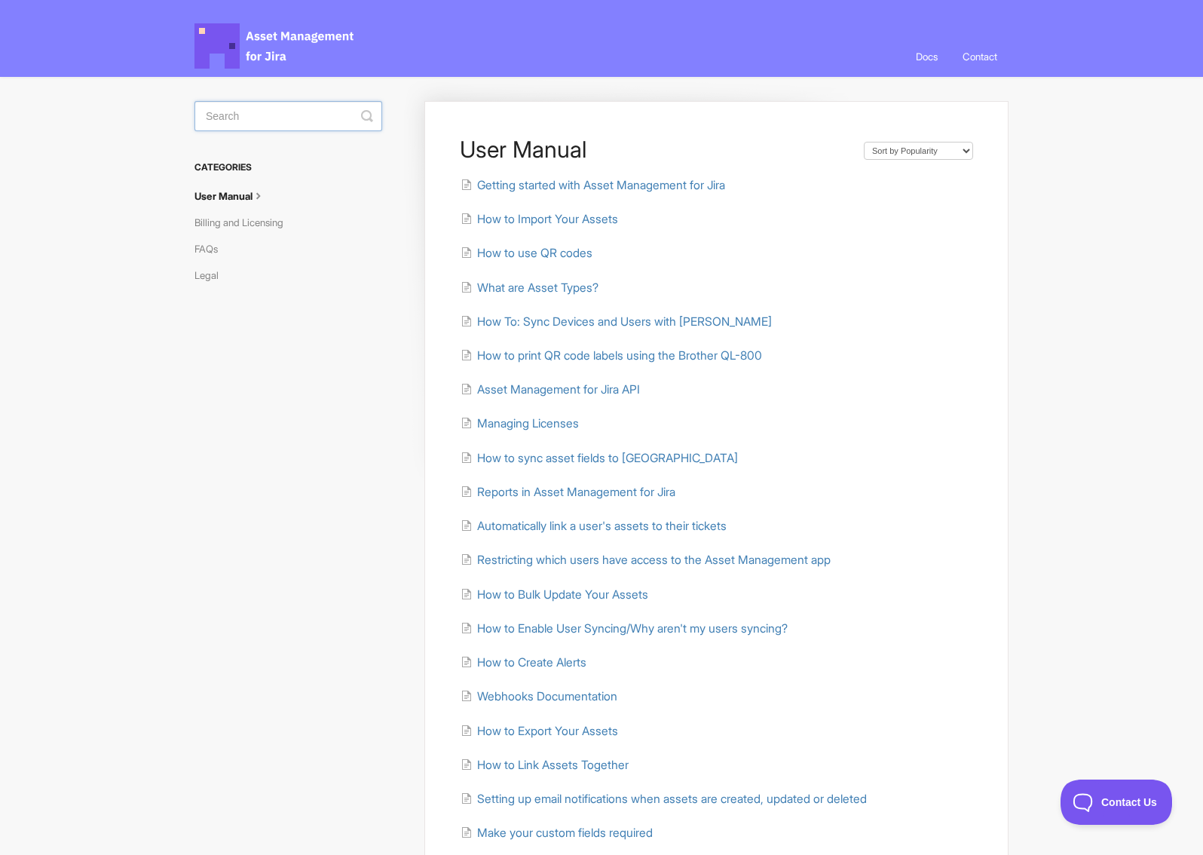
click at [258, 113] on input "Search" at bounding box center [288, 116] width 188 height 30
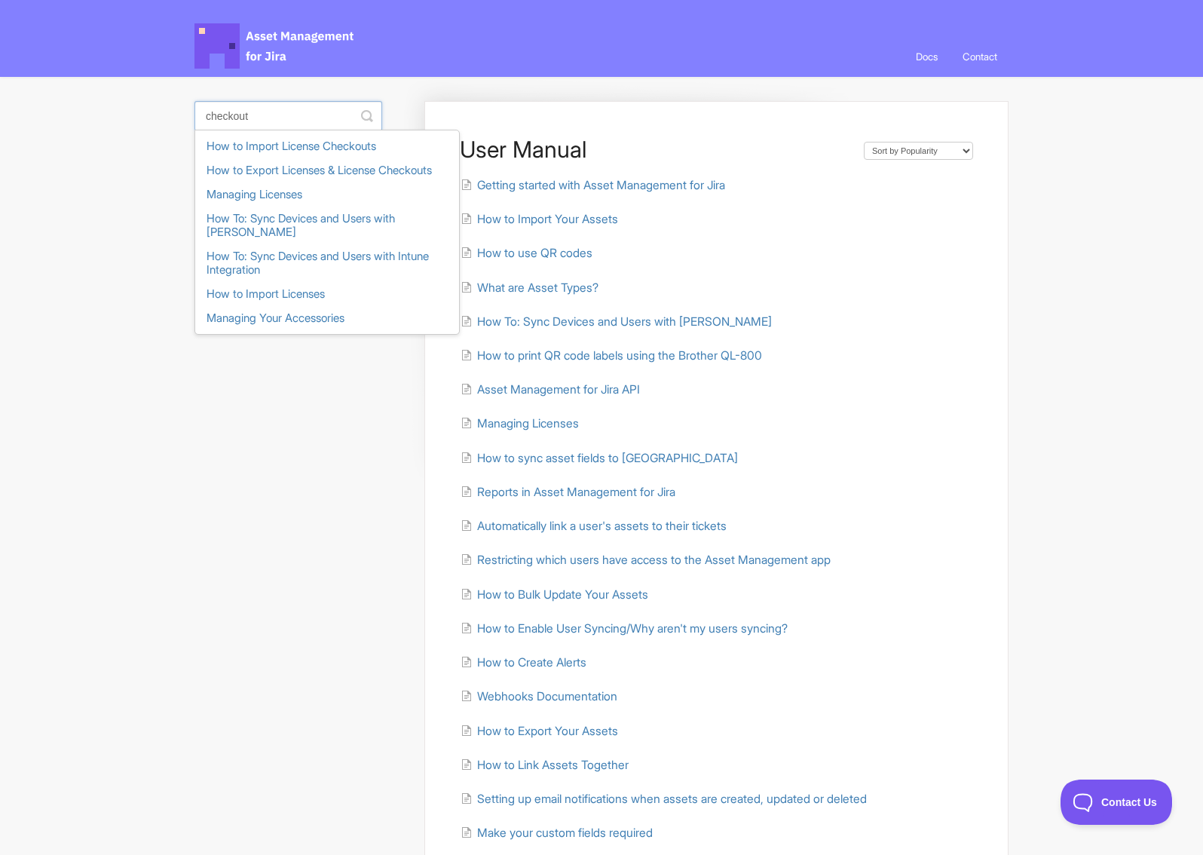
type input "checkout"
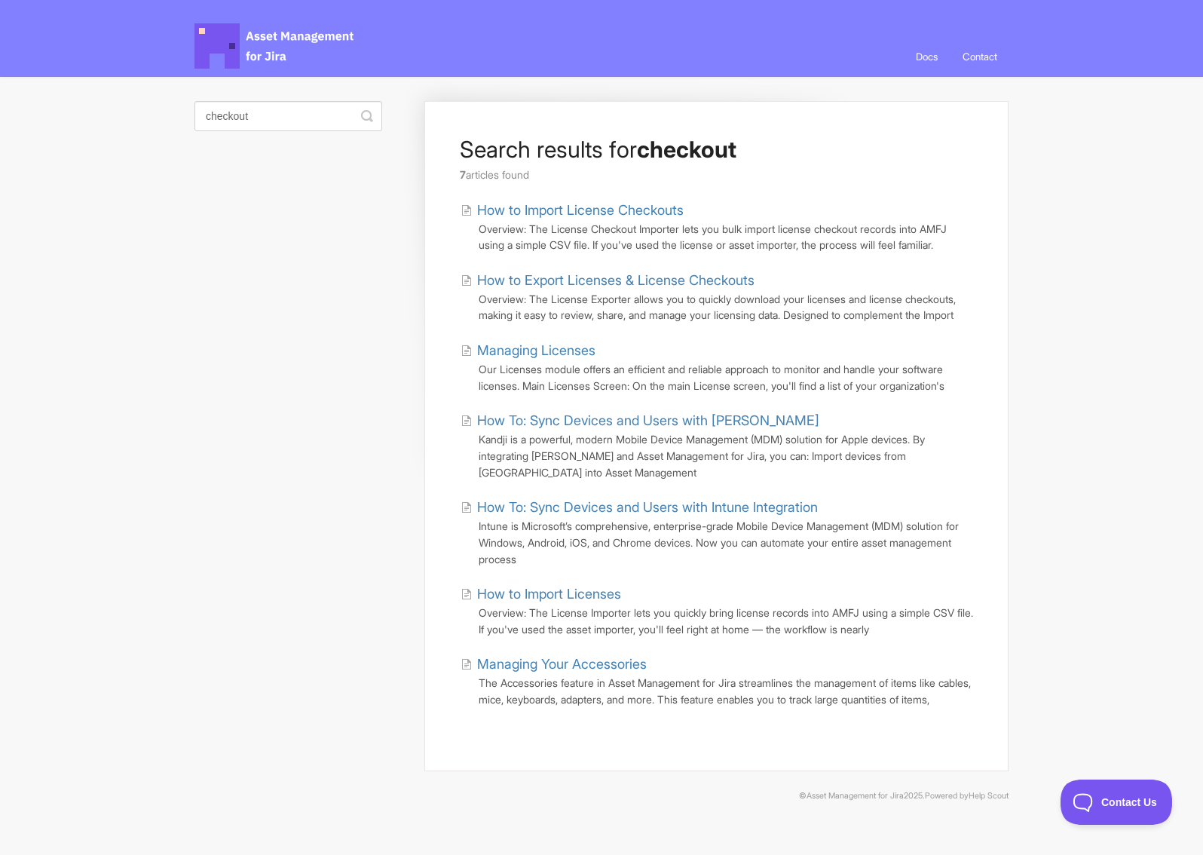
click at [534, 674] on link "Managing Your Accessories" at bounding box center [554, 664] width 186 height 20
click at [568, 274] on link "How to Export Licenses & License Checkouts" at bounding box center [608, 280] width 294 height 20
click at [534, 360] on link "Managing Licenses" at bounding box center [528, 350] width 135 height 20
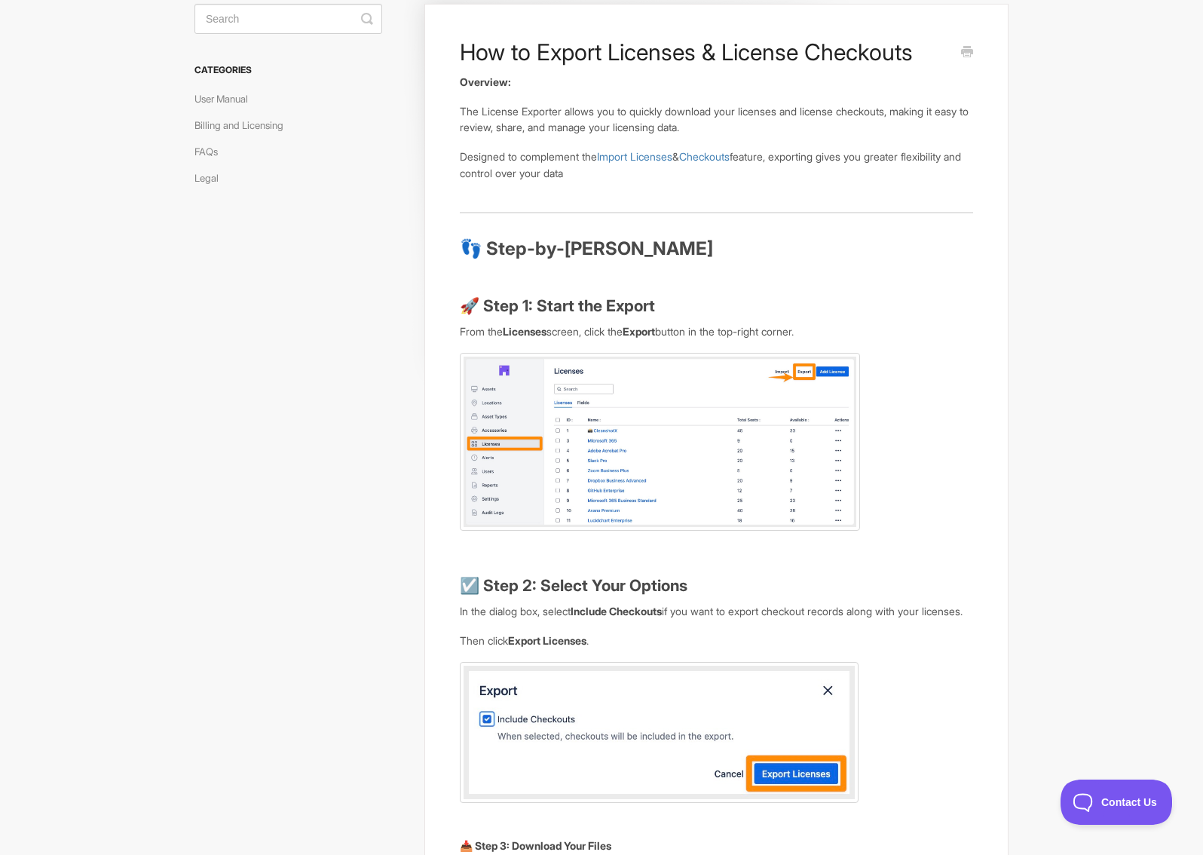
scroll to position [91, 0]
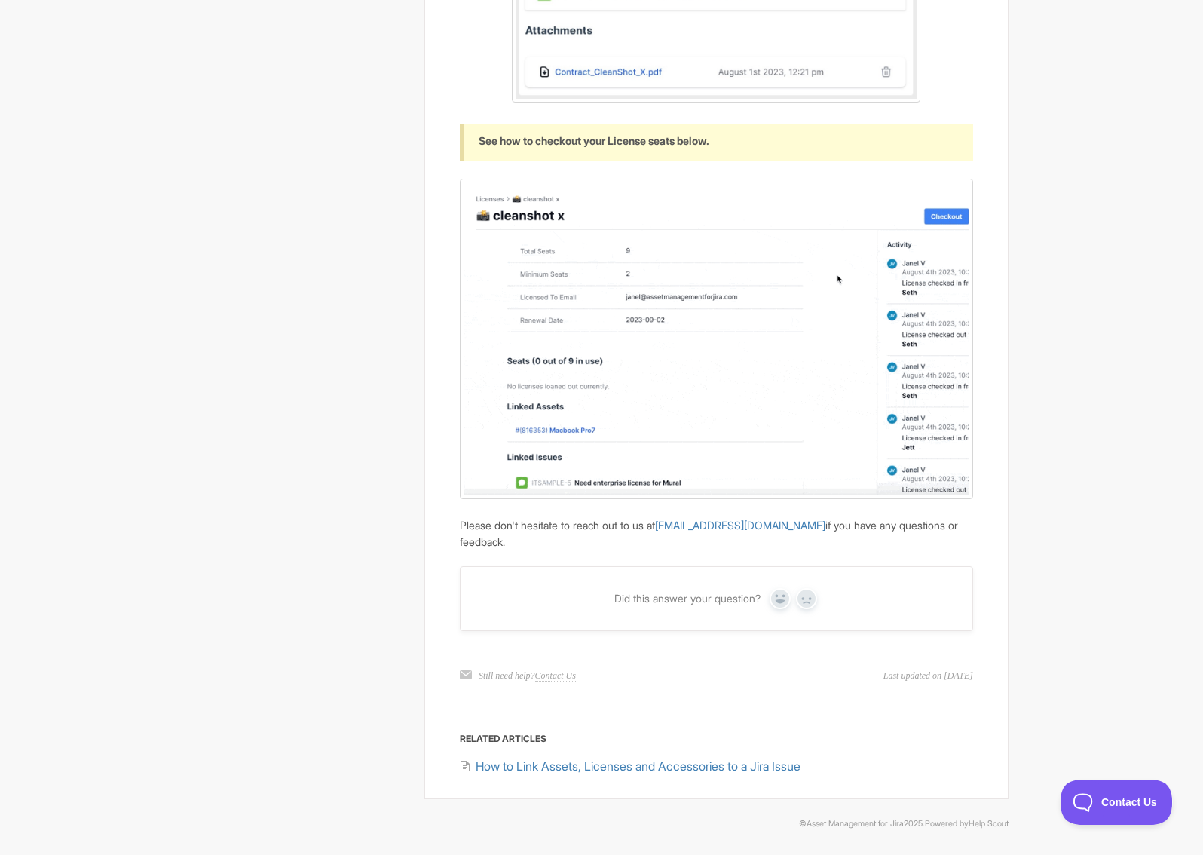
scroll to position [2029, 0]
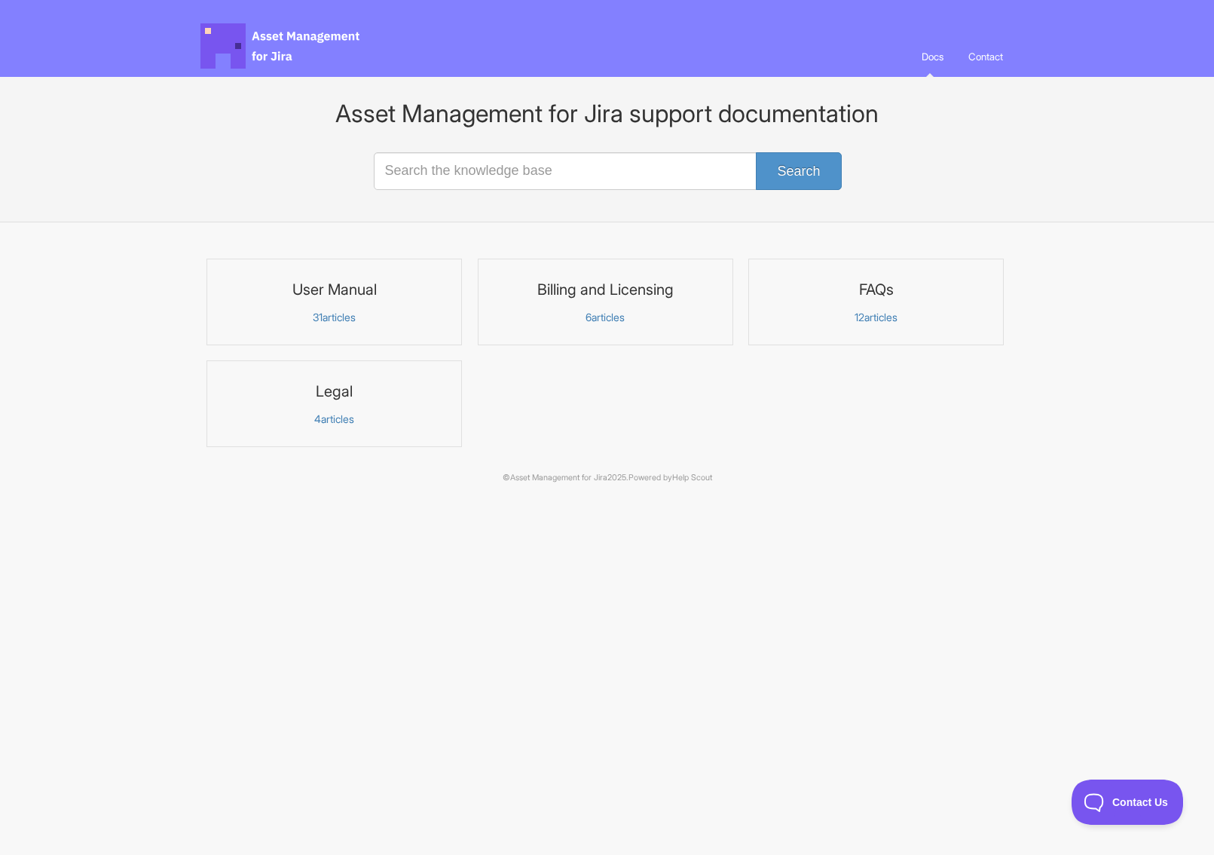
click at [372, 292] on h3 "User Manual" at bounding box center [334, 290] width 236 height 20
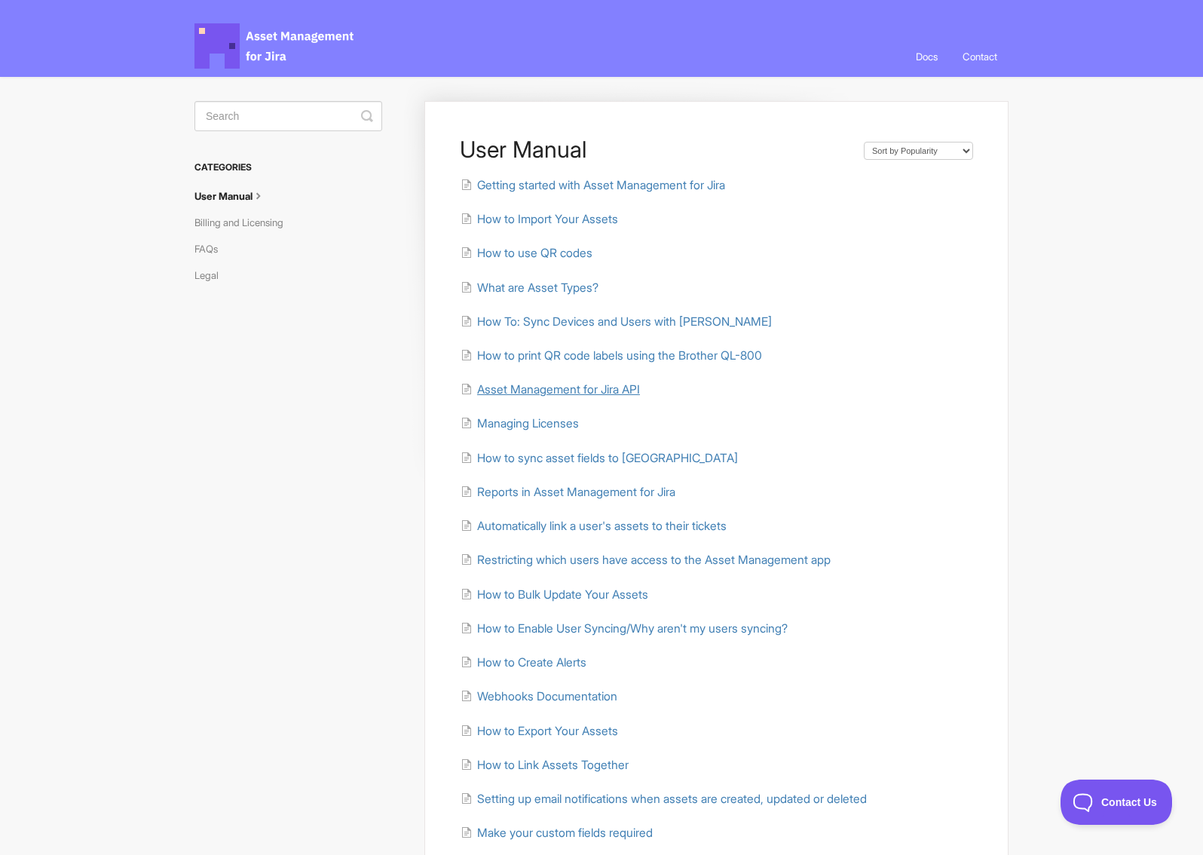
click at [532, 390] on span "Asset Management for Jira API" at bounding box center [558, 389] width 163 height 14
click at [675, 558] on span "Restricting which users have access to the Asset Management app" at bounding box center [654, 560] width 354 height 14
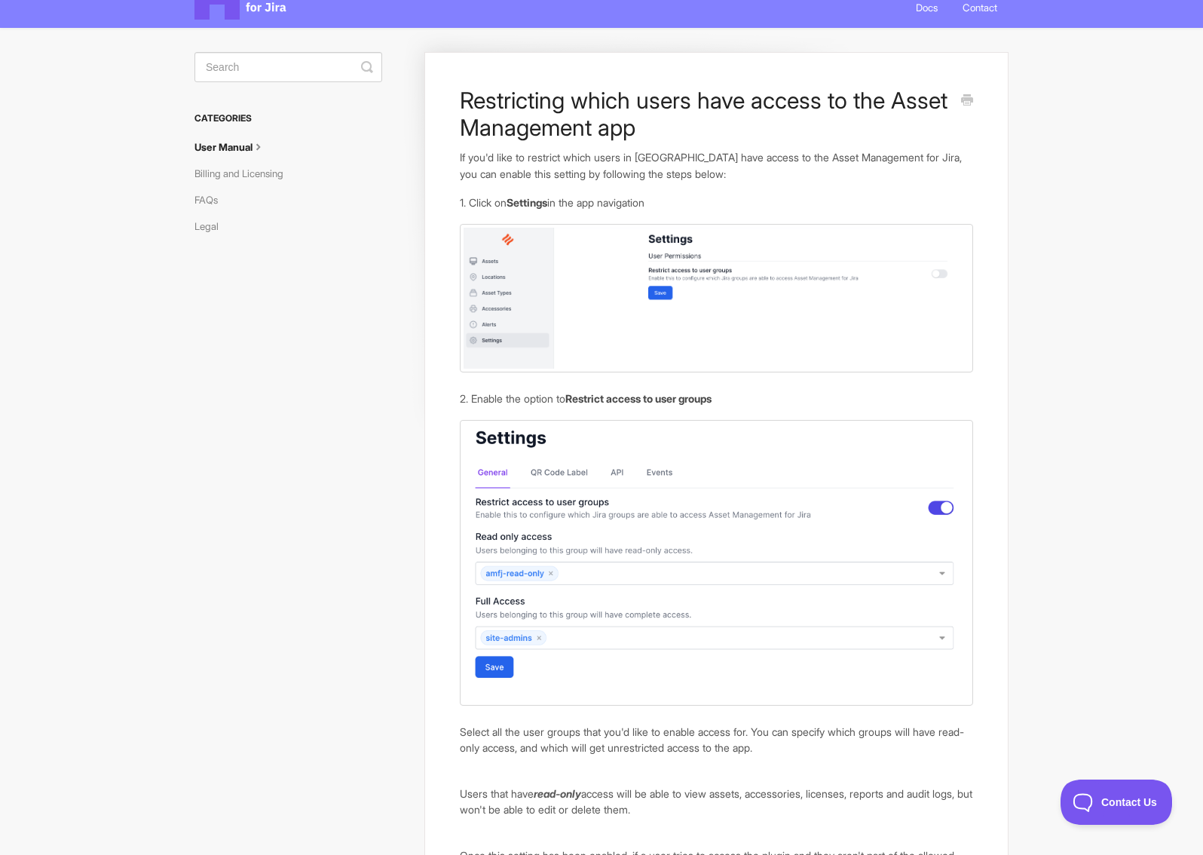
scroll to position [75, 0]
